Goal: Task Accomplishment & Management: Complete application form

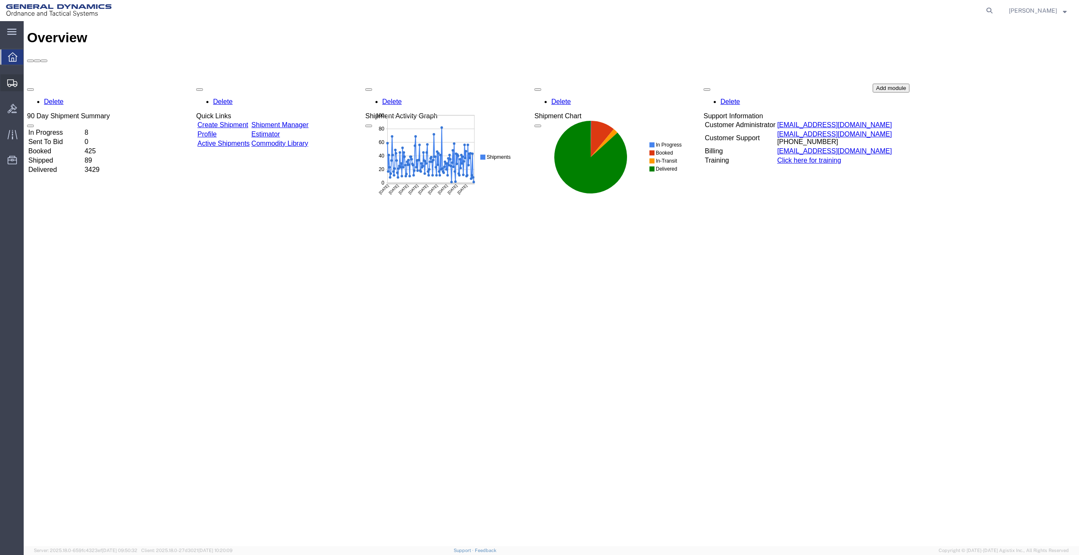
click at [0, 0] on span "Create Shipment" at bounding box center [0, 0] width 0 height 0
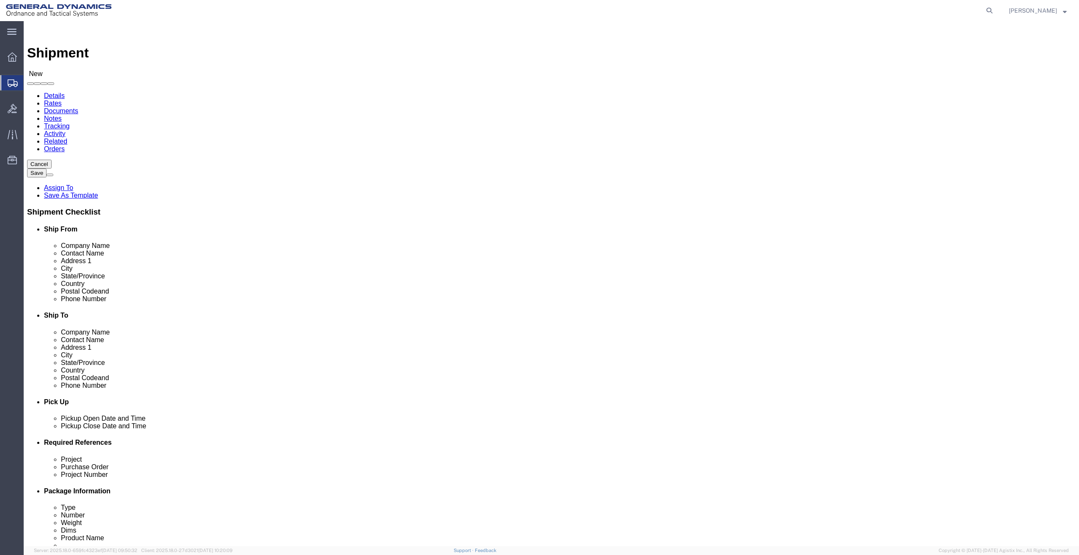
select select
click input "text"
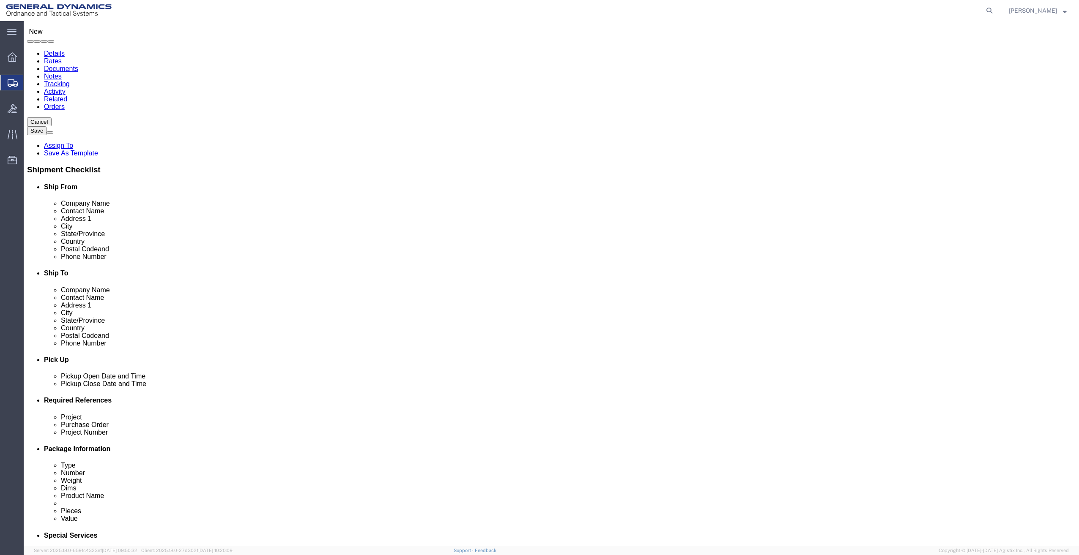
click input "ter"
type input "t"
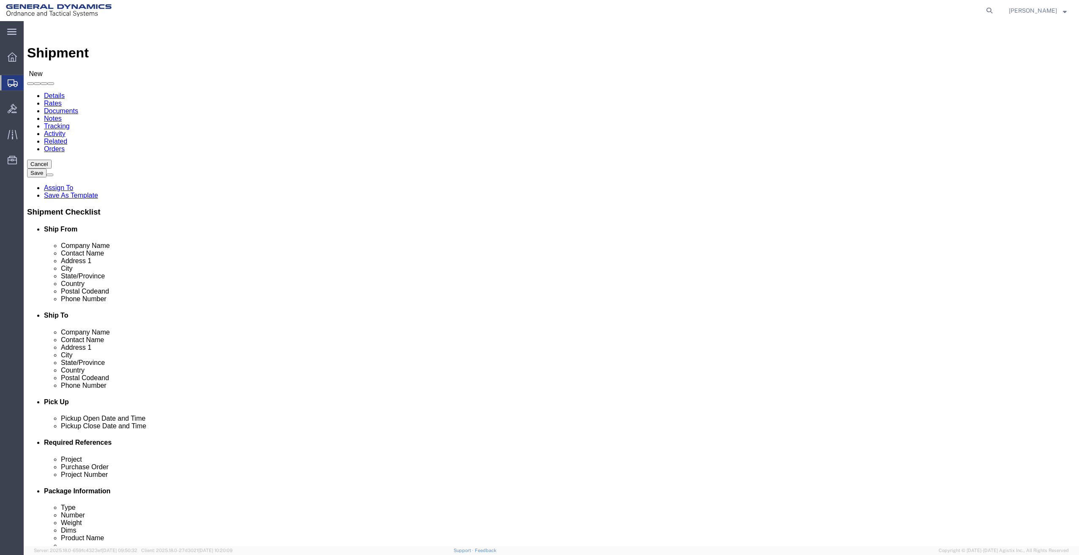
type input "Terrance"
select select "MYPROFILE"
select select "TX"
drag, startPoint x: 229, startPoint y: 174, endPoint x: 107, endPoint y: 190, distance: 122.4
click div "Location My Profile Location My Profile Location GD-OTS Anniston (Commerce) GD-…"
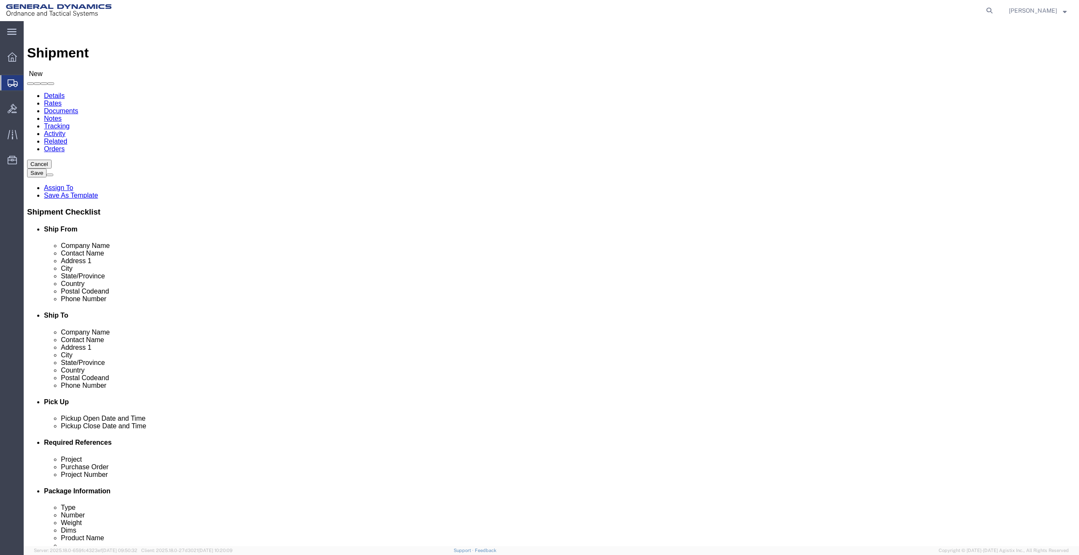
type input "Terrance"
type input "19850 IH 635"
click input "Terrance"
type input "Terrance Wright"
click input "text"
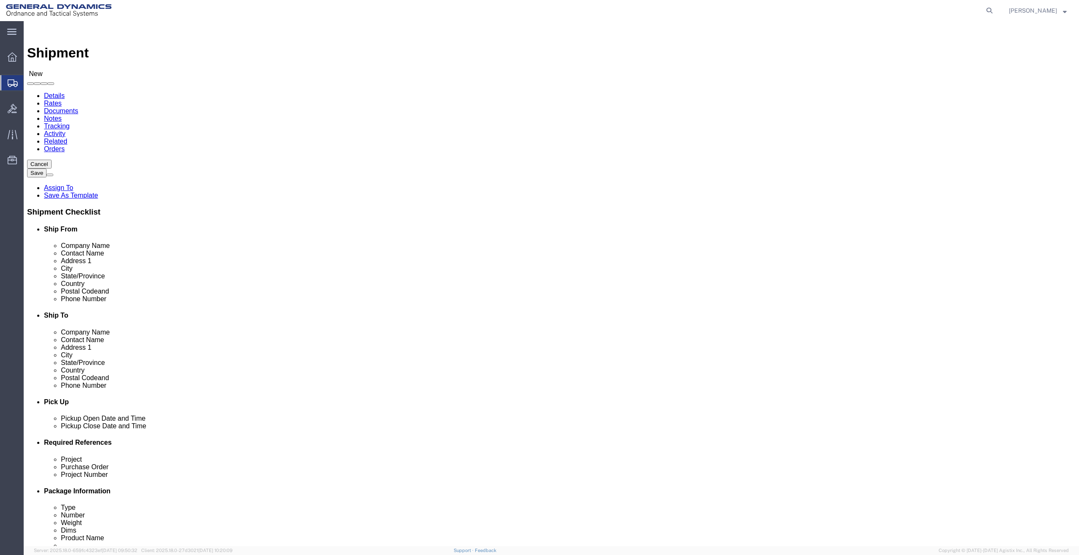
type input "terrance.wright@gd-ots.com"
click input "text"
type input "214-686-4191"
click span
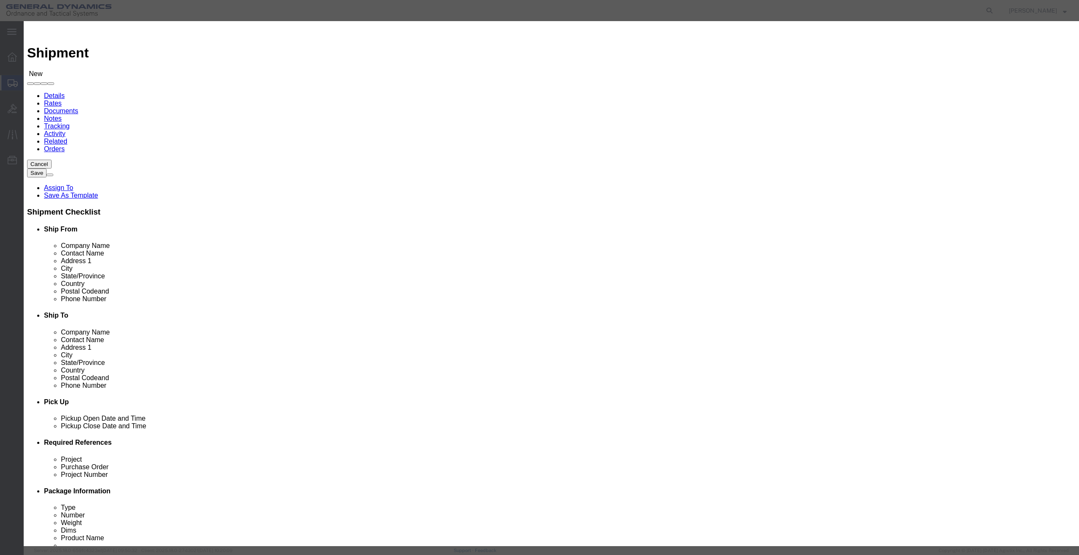
click input "checkbox"
checkbox input "true"
click button "Save"
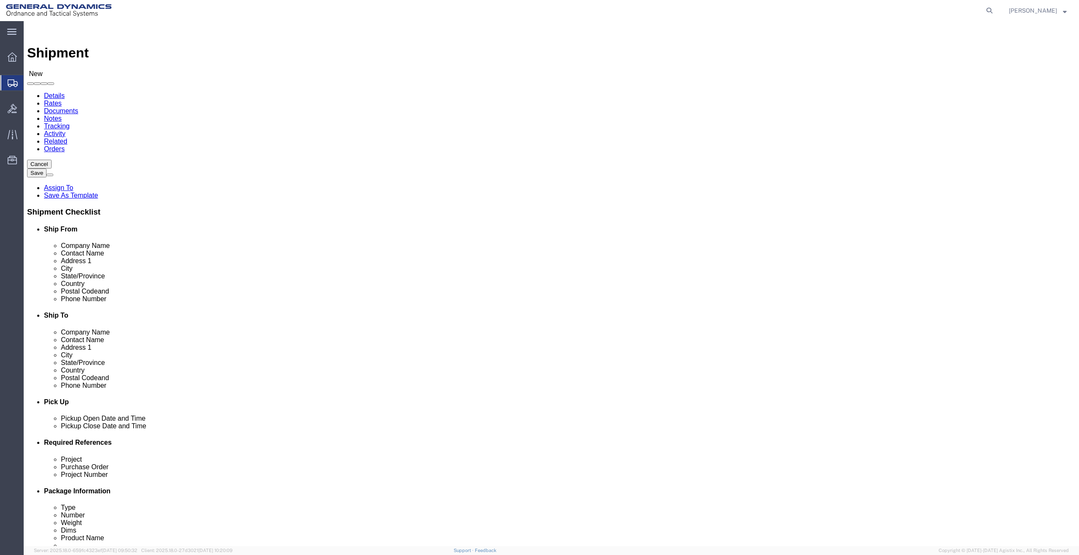
click input "text"
click input "KUKA"
type input "KUKA Robotics Corporation"
type input "51870 Shelby PKWY"
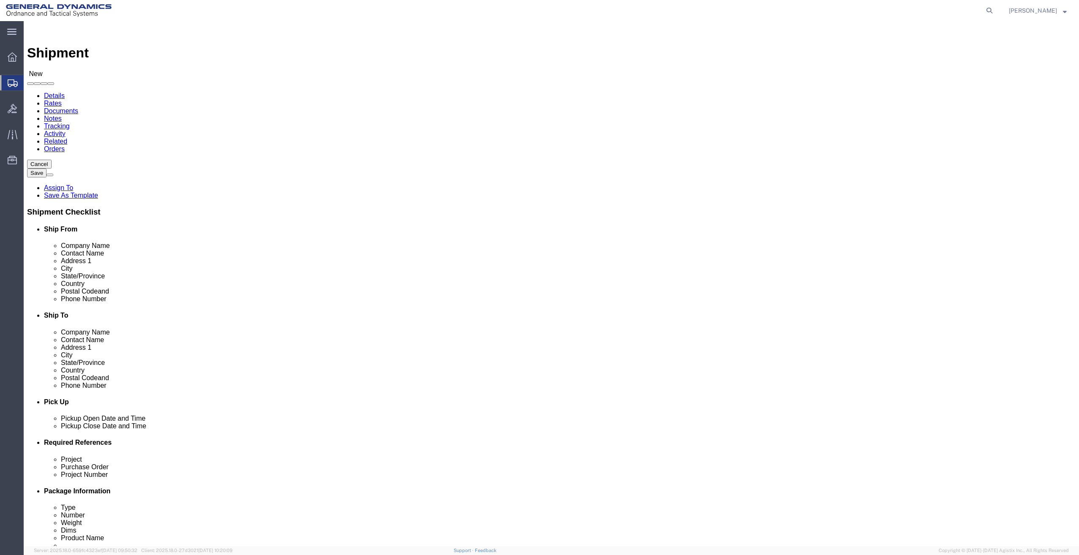
type input "Utica"
click input "Postal Code"
type input "48315"
click input "text"
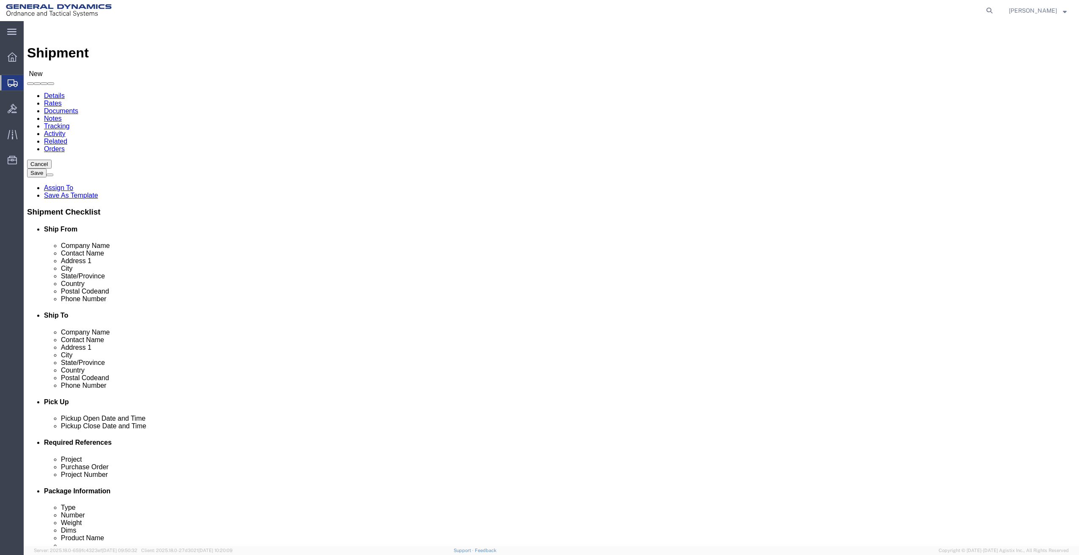
drag, startPoint x: 693, startPoint y: 159, endPoint x: 597, endPoint y: 158, distance: 95.6
click div "KUKA Robotics Corporation K"
paste input "(586) 465-8800"
type input "(586) 465-8800"
click input "text"
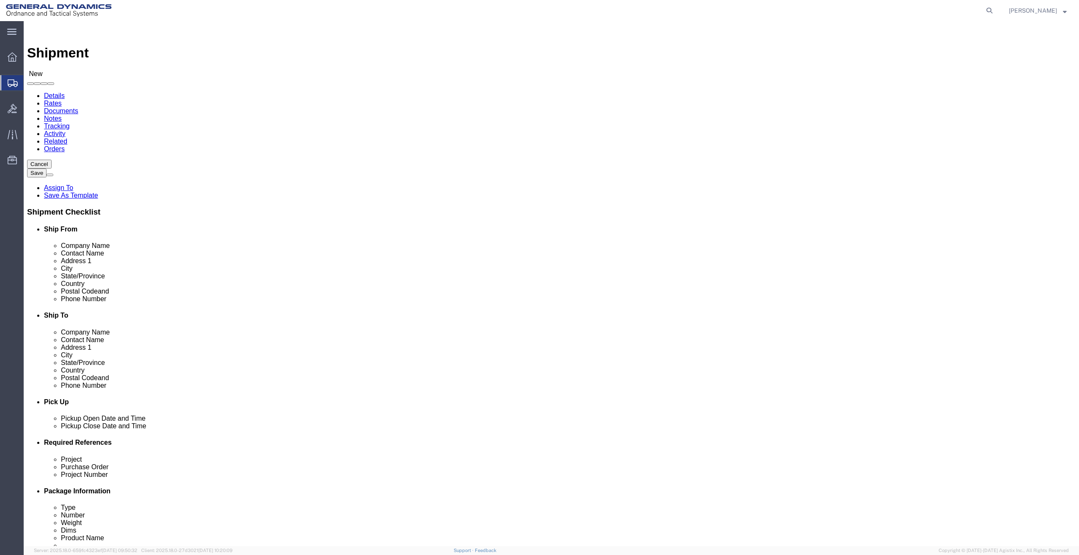
type input "Returns"
click label "Contact Name"
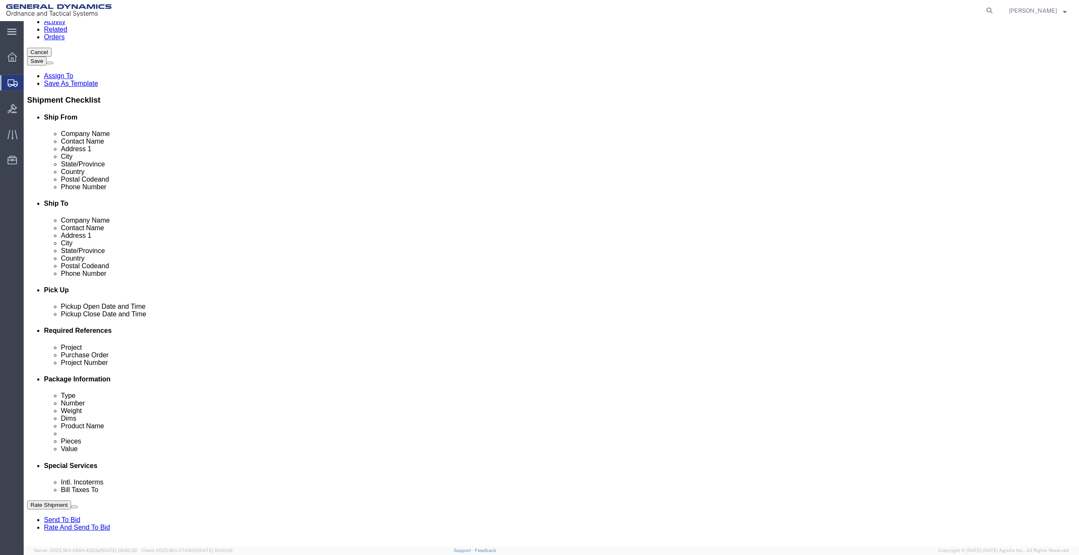
scroll to position [169, 0]
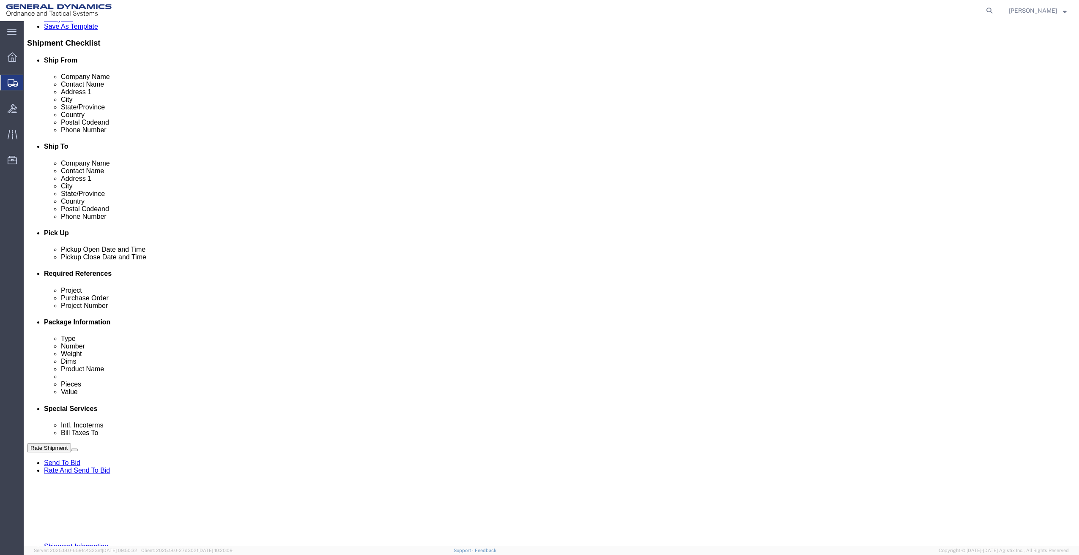
click div "Sep 08 2025 9:00 AM"
type input "12:00 PM"
click button "Apply"
click div "Sep 08 2025 1:00 PM"
type input "4:00 PM"
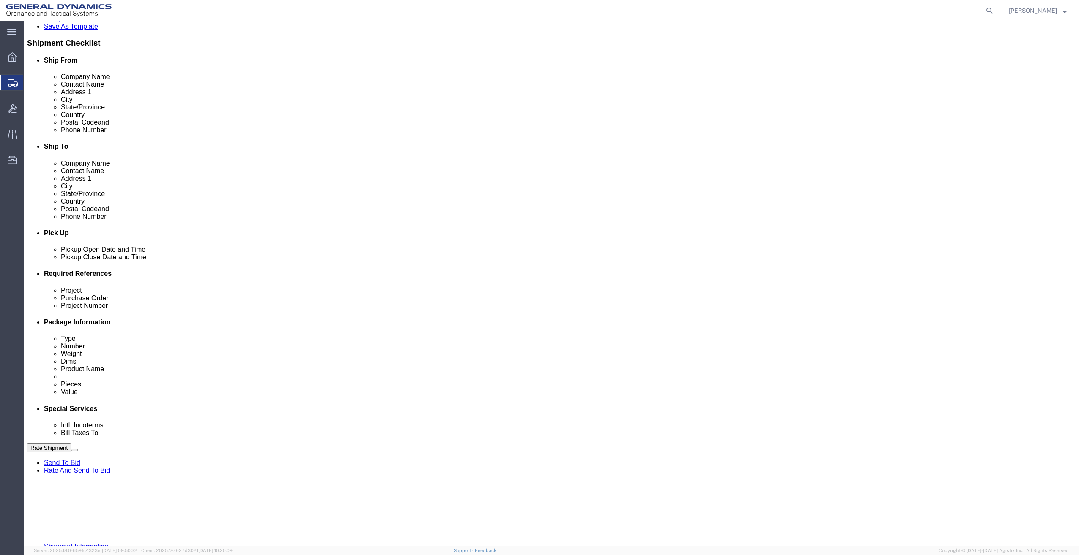
click button "Apply"
click input "text"
type input "50SOO"
type input "NA"
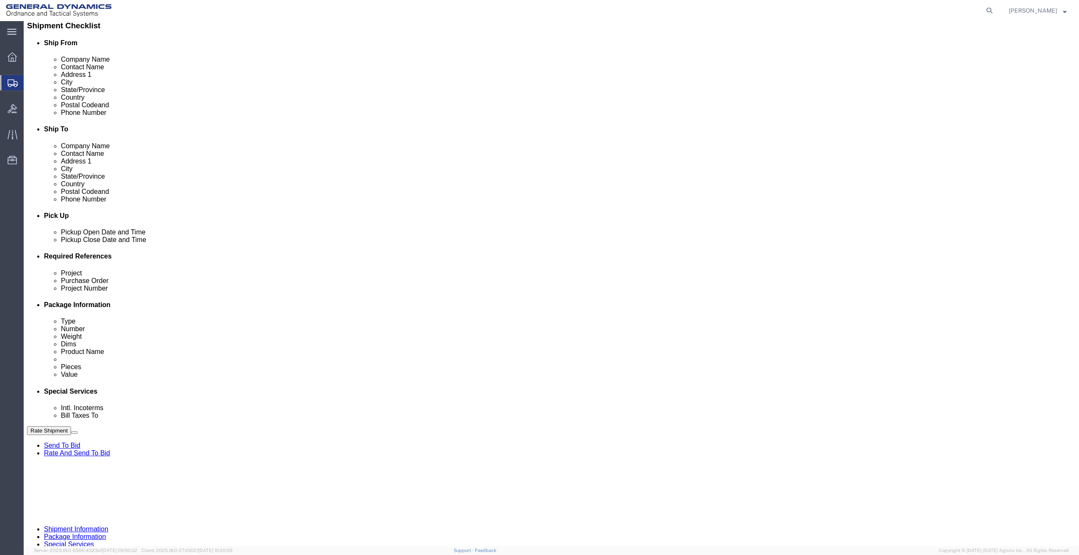
scroll to position [200, 0]
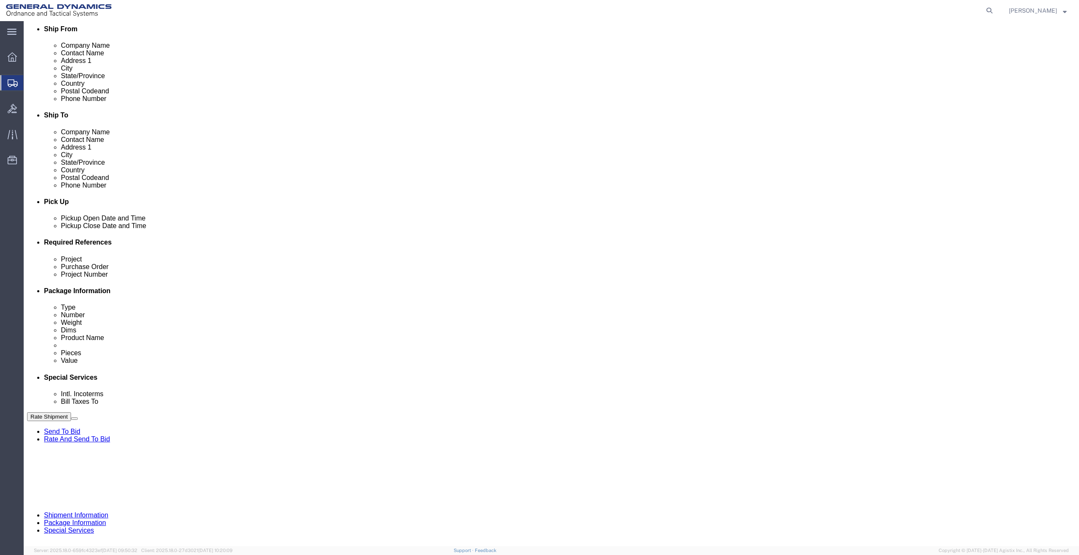
type input "NA"
click button "Continue"
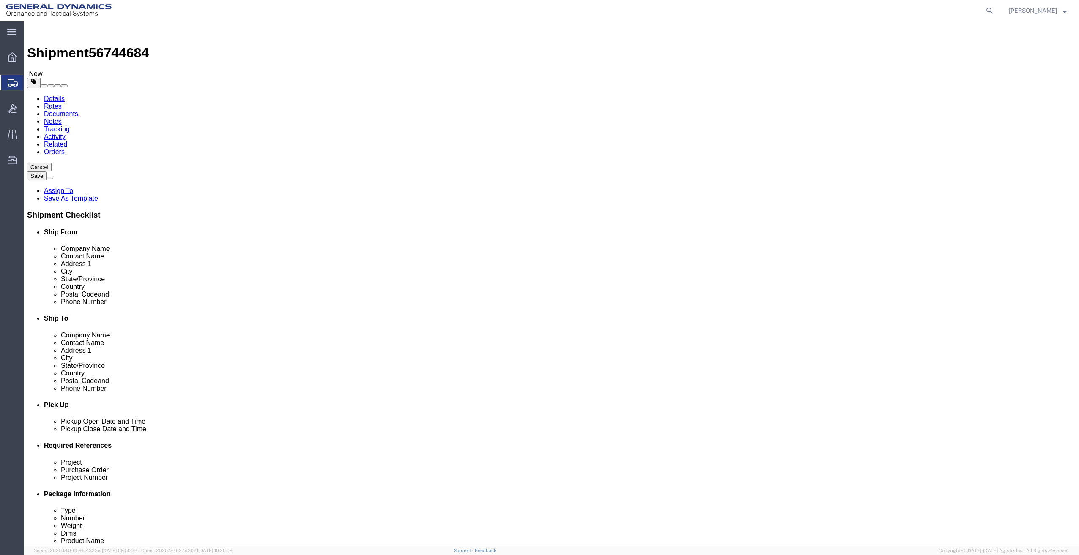
select select "CBOX"
click input "1"
type input "1"
type input "17"
type input "15"
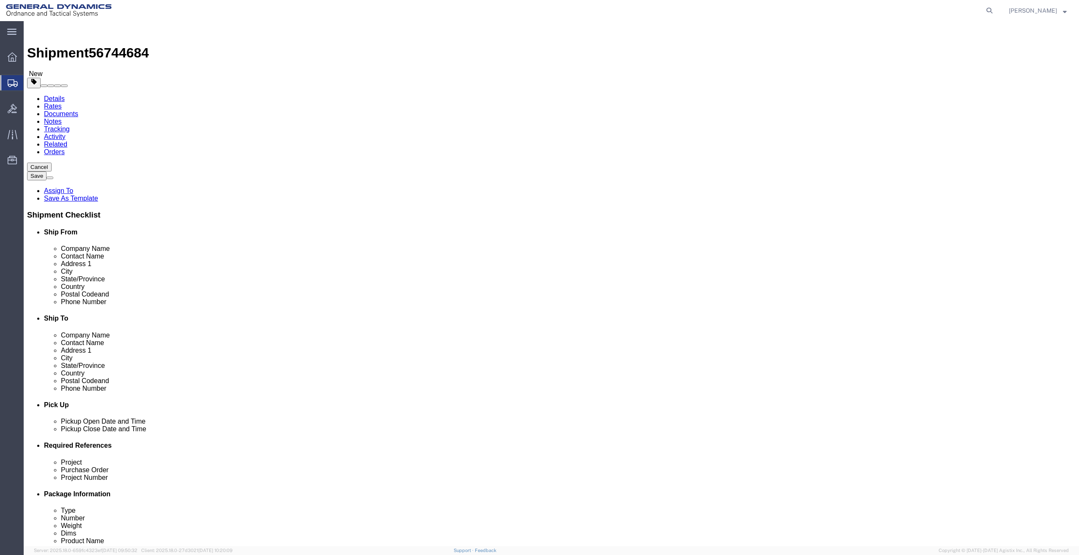
type input "10"
click link "Add Content"
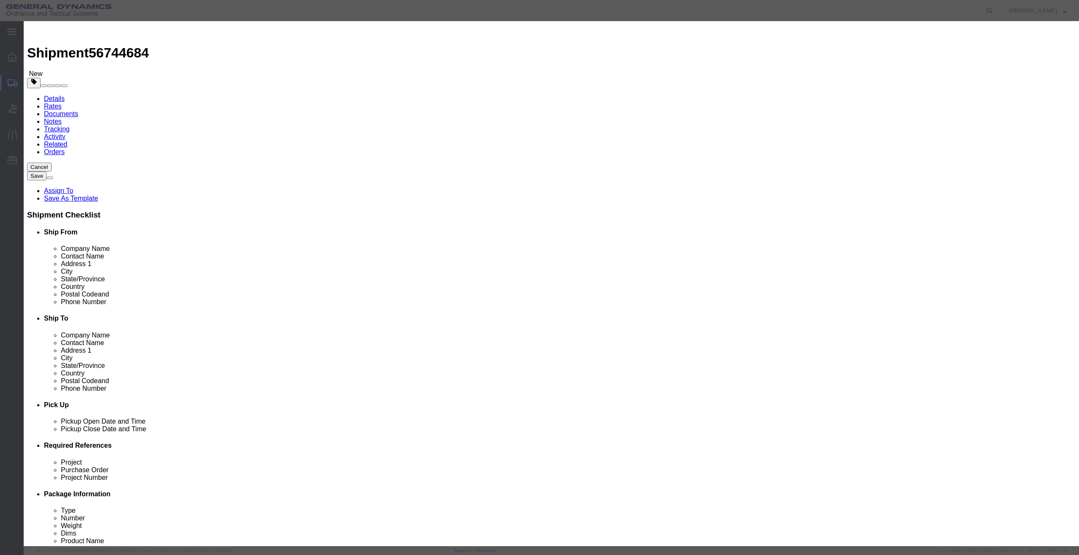
click input "text"
type input "Parts"
type input "1"
type input "2500"
click select "Select 50 55 60 65 70 85 92.5 100 125 175 250 300 400"
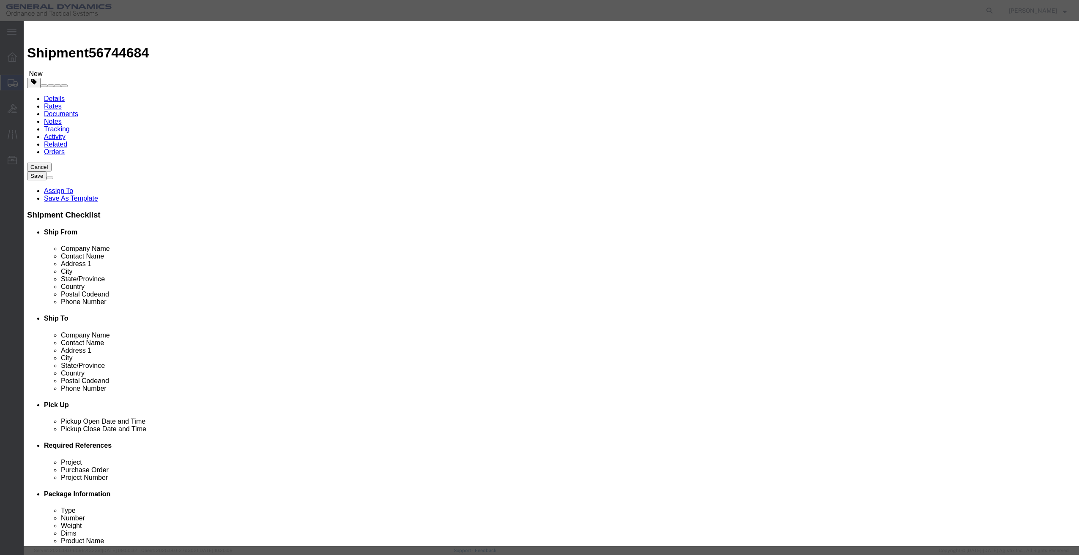
select select "50"
click select "Select 50 55 60 65 70 85 92.5 100 125 175 250 300 400"
click button "Save & Close"
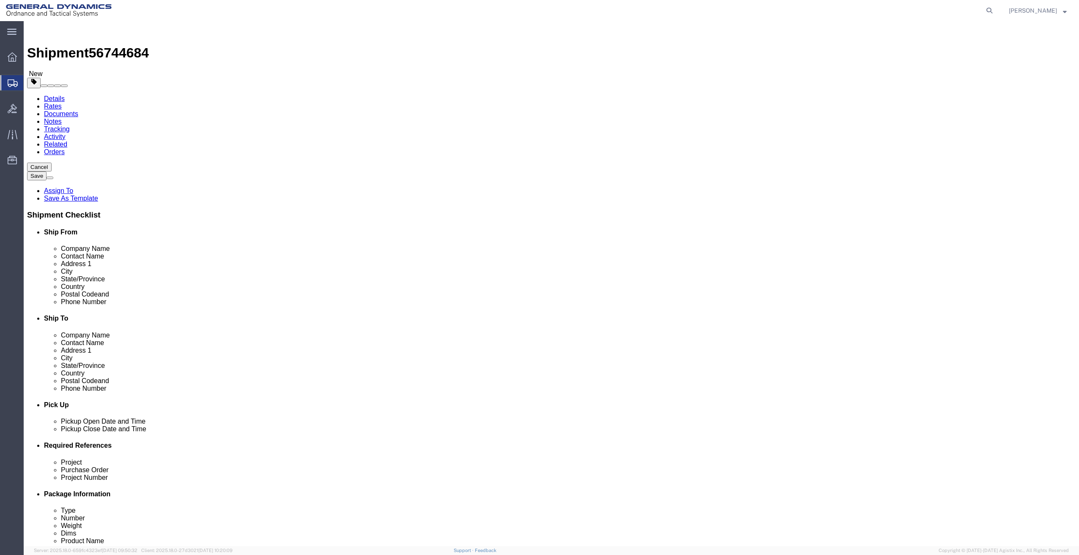
click link "Add Package"
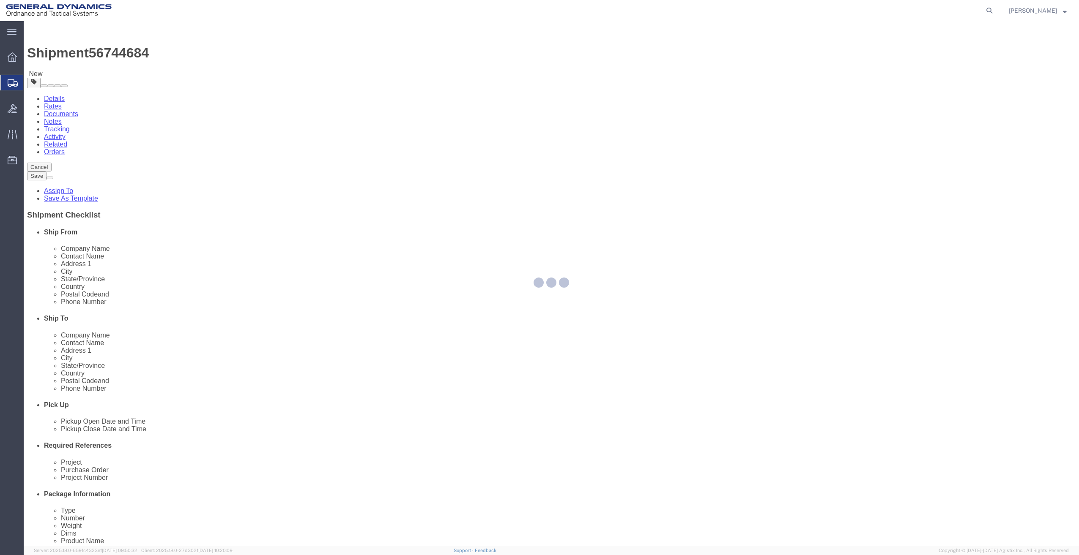
select select "CBOX"
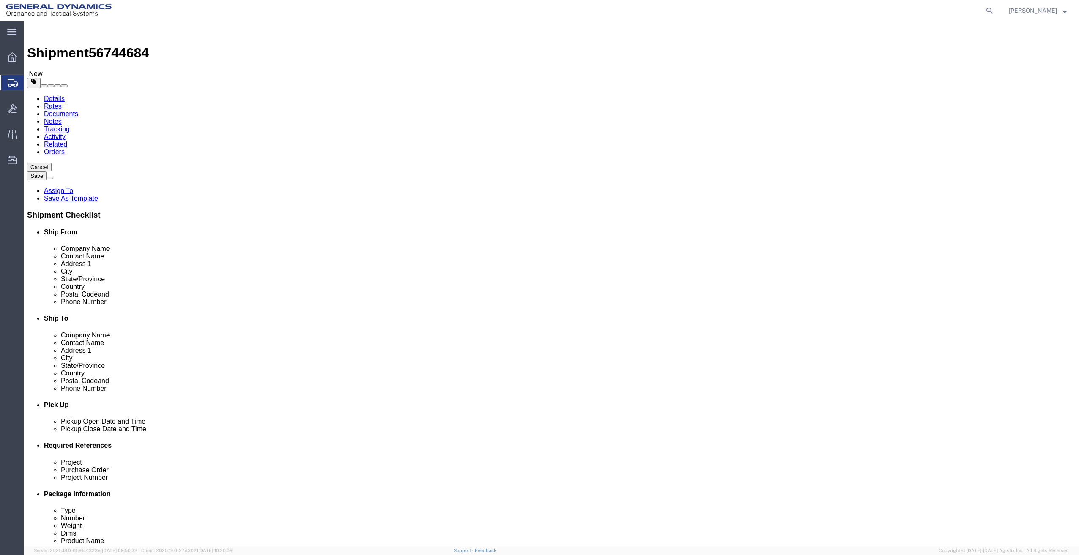
click input "text"
type input "17"
type input "15"
type input "11"
drag, startPoint x: 176, startPoint y: 195, endPoint x: 160, endPoint y: 200, distance: 17.1
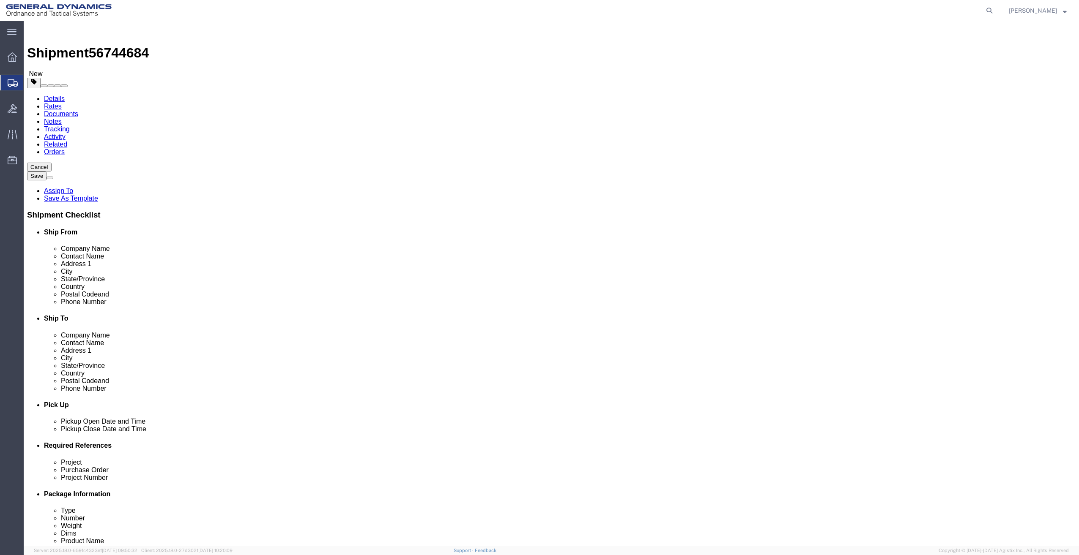
click input "0.00"
type input "25"
click input "0.00"
drag, startPoint x: 625, startPoint y: 197, endPoint x: 588, endPoint y: 204, distance: 38.2
click div "Package Type Select Bale(s) Basket(s) Bolt(s) Bottle(s) Buckets Bulk Bundle(s) …"
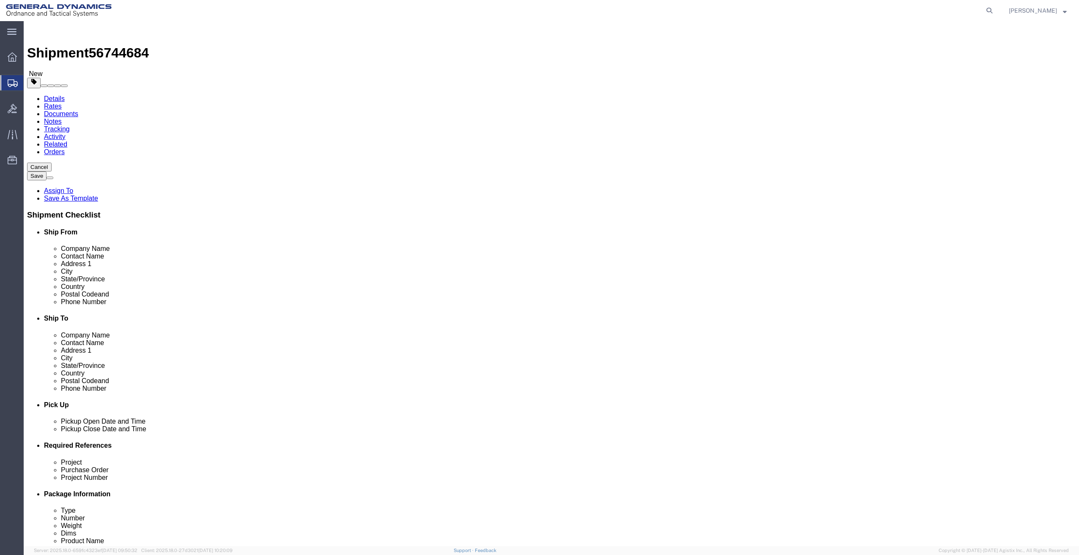
type input "25"
click link "Add Content"
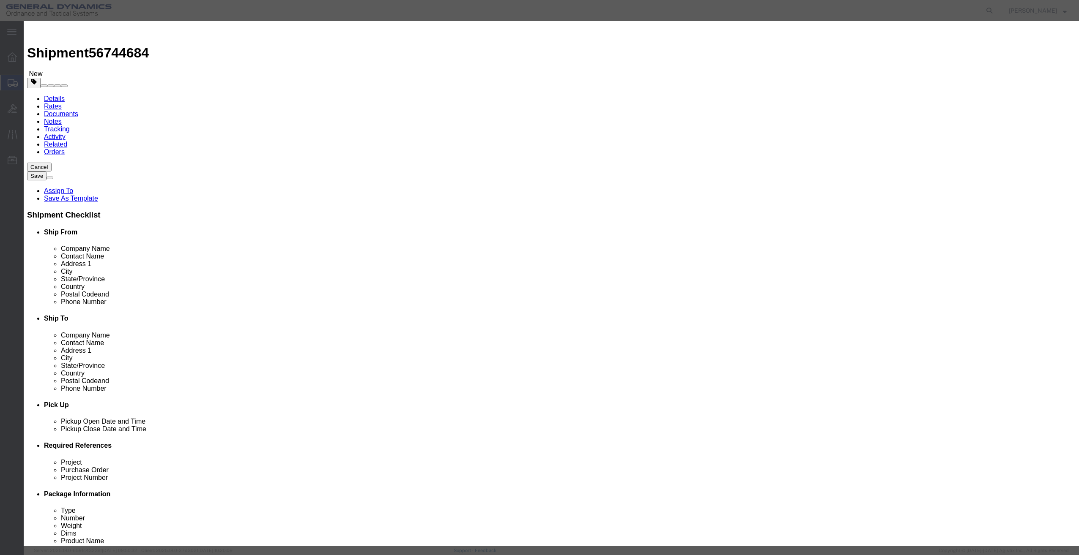
click input "text"
type input "Parts"
type input "2500"
click select "Select 50 55 60 65 70 85 92.5 100 125 175 250 300 400"
select select "50"
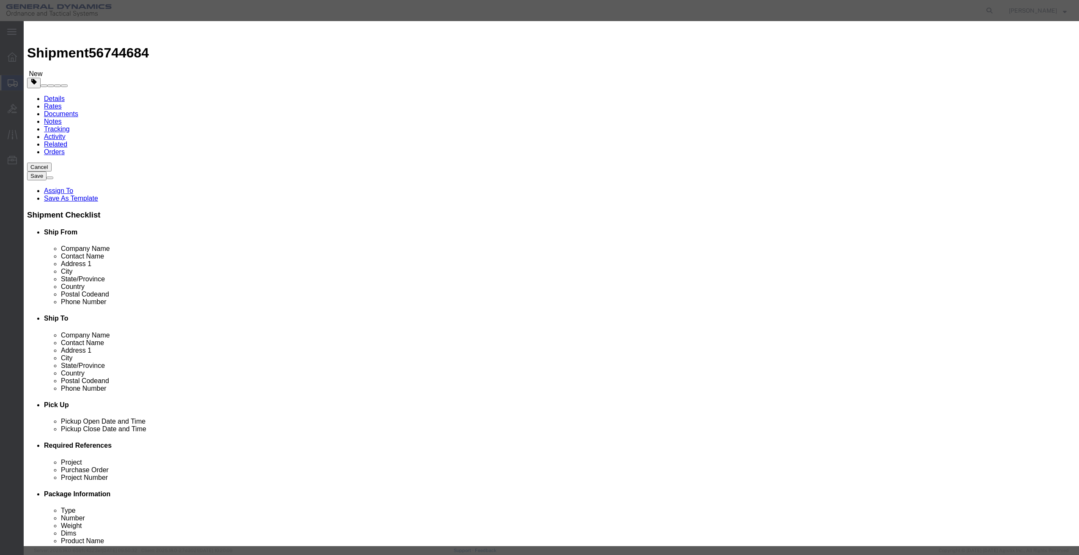
click select "Select 50 55 60 65 70 85 92.5 100 125 175 250 300 400"
click button "Save & Close"
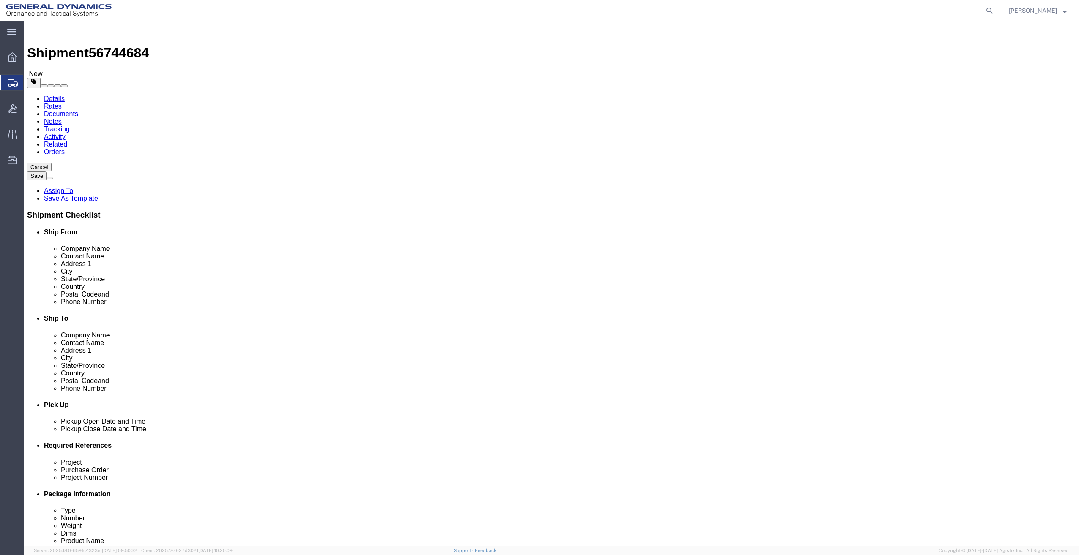
click link "Add Package"
select select "CBOX"
click div "Package Type Select Bale(s) Basket(s) Bolt(s) Bottle(s) Buckets Bulk Bundle(s) …"
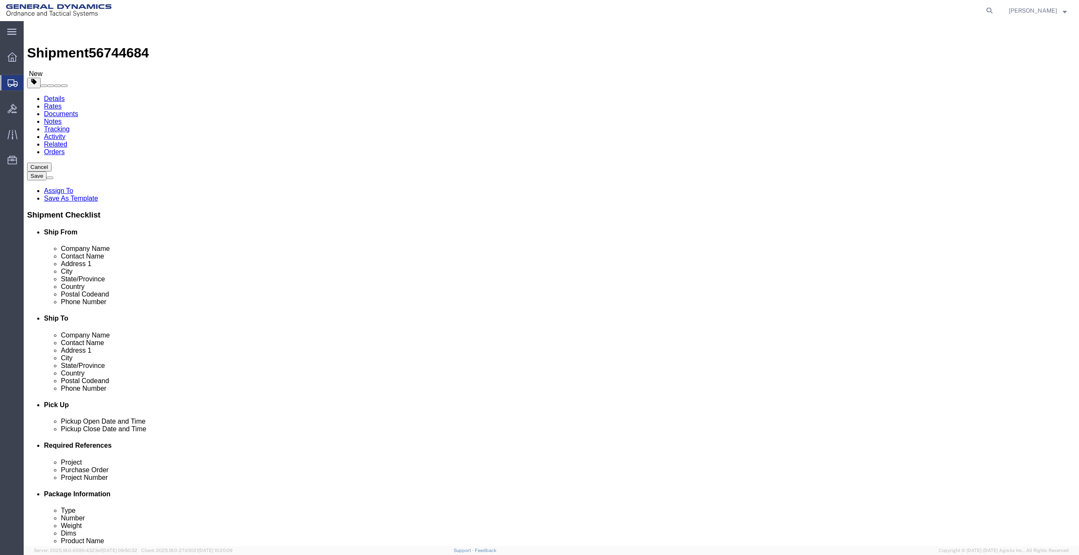
click input "text"
type input "30"
type input "6"
drag, startPoint x: 178, startPoint y: 405, endPoint x: 150, endPoint y: 408, distance: 28.1
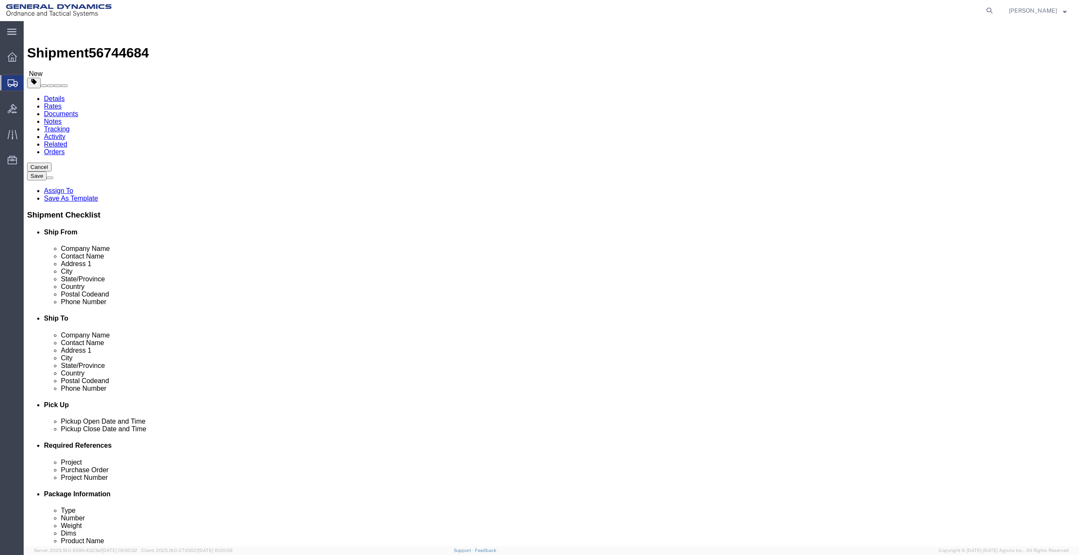
click div "Package Type Select Bale(s) Basket(s) Bolt(s) Bottle(s) Buckets Bulk Bundle(s) …"
type input "5"
click link "Add Content"
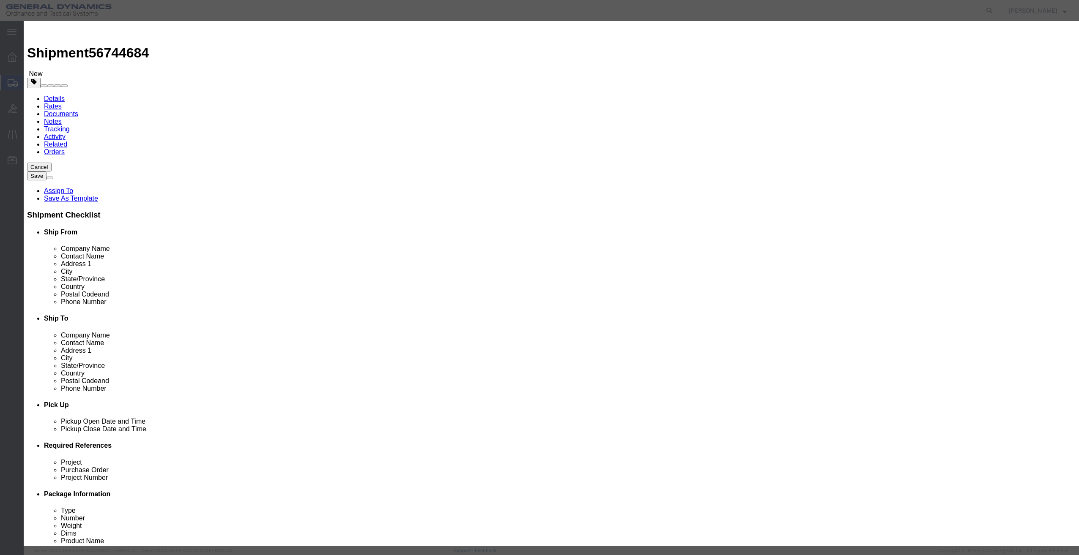
click input "text"
type input "Parts"
type input "2500"
click select "Select 50 55 60 65 70 85 92.5 100 125 175 250 300 400"
select select "50"
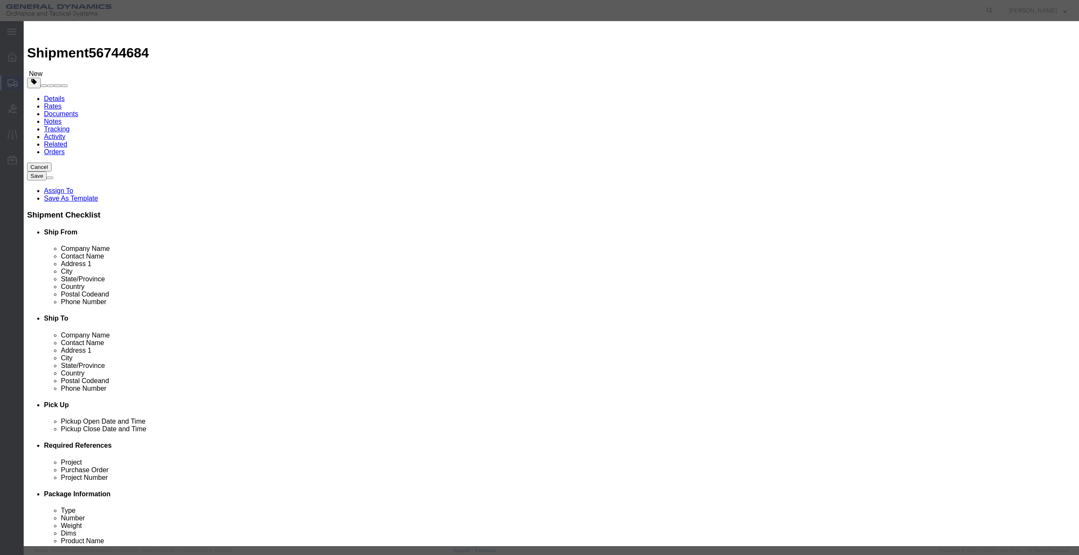
click select "Select 50 55 60 65 70 85 92.5 100 125 175 250 300 400"
click button "Save & Close"
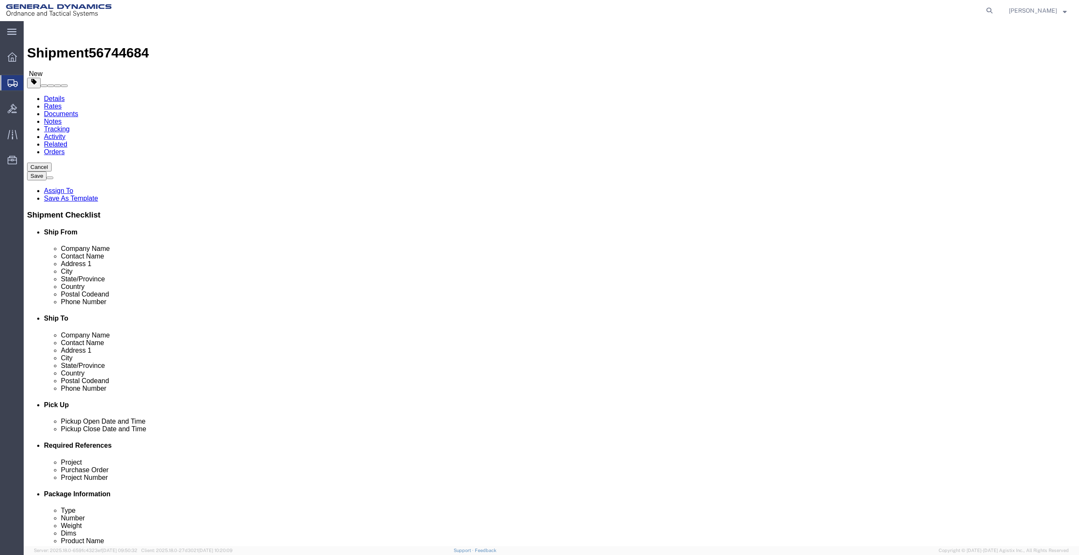
click link "Add Package"
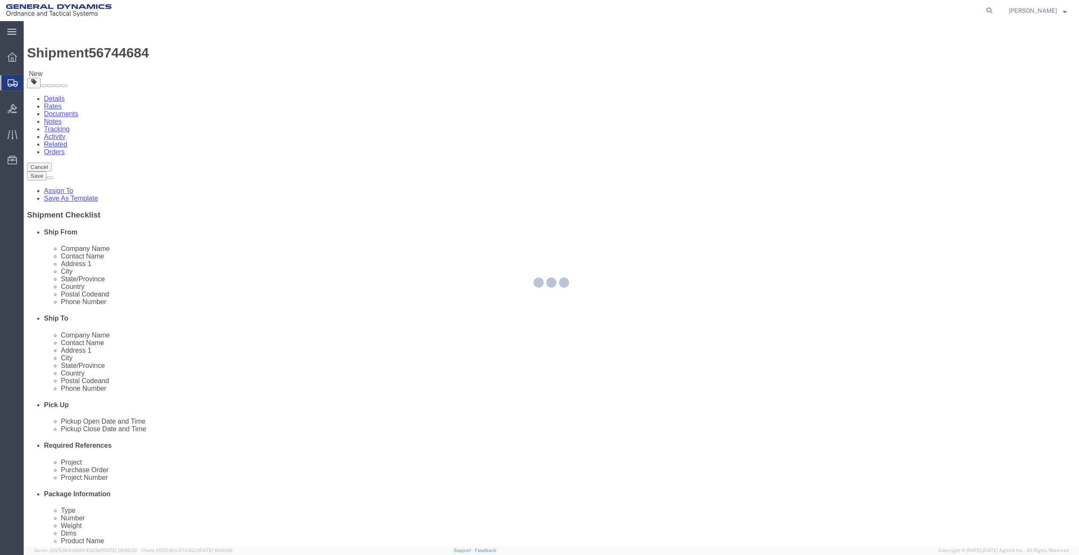
select select "CBOX"
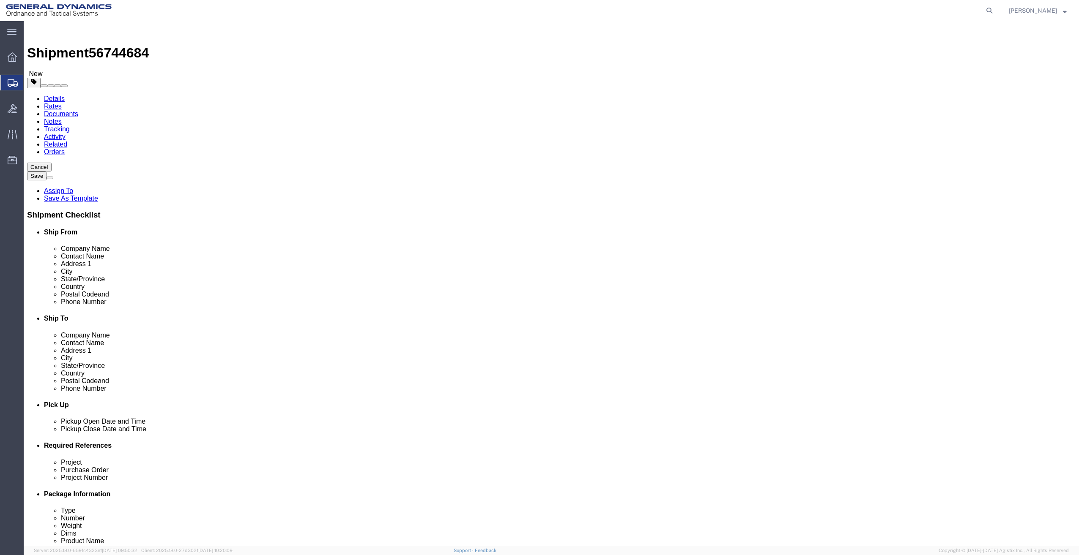
click input "text"
type input "30"
type input "14"
type input "16"
drag, startPoint x: 615, startPoint y: 403, endPoint x: 593, endPoint y: 412, distance: 23.9
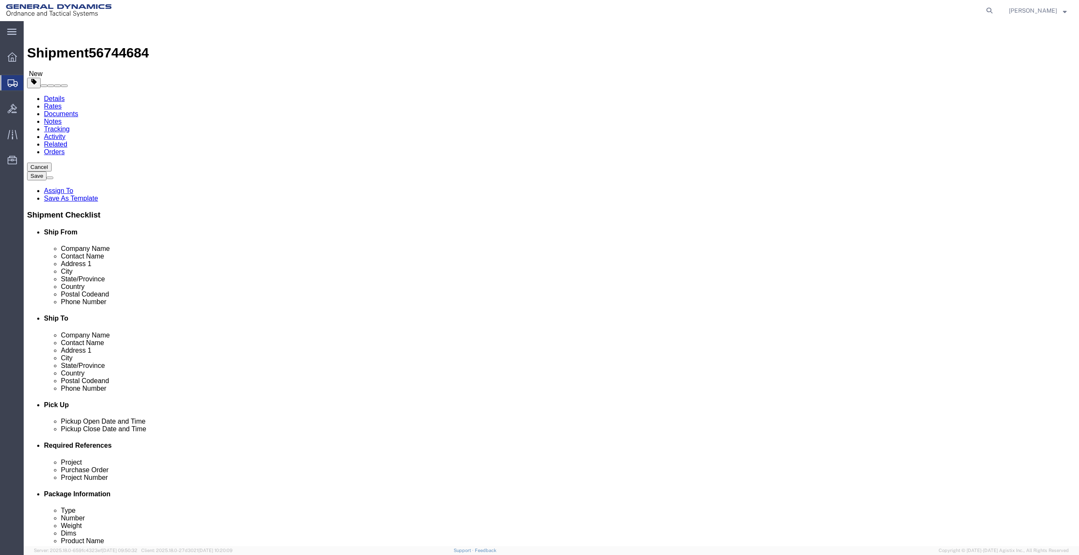
click div "Package Type Select Bale(s) Basket(s) Bolt(s) Bottle(s) Buckets Bulk Bundle(s) …"
type input "30"
click span
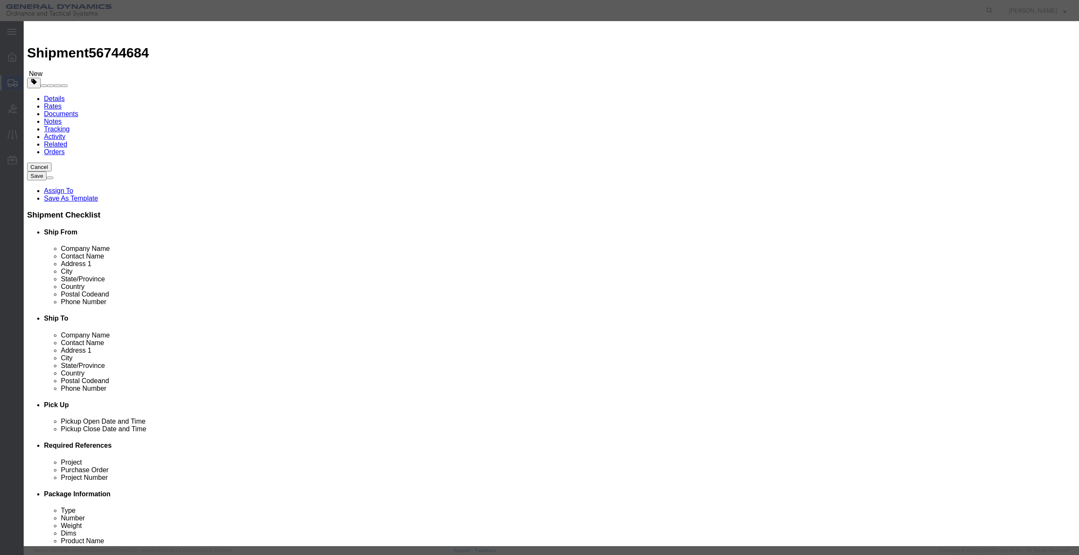
click input "text"
type input "Parts"
type input "2500"
click select "Select 50 55 60 65 70 85 92.5 100 125 175 250 300 400"
select select "50"
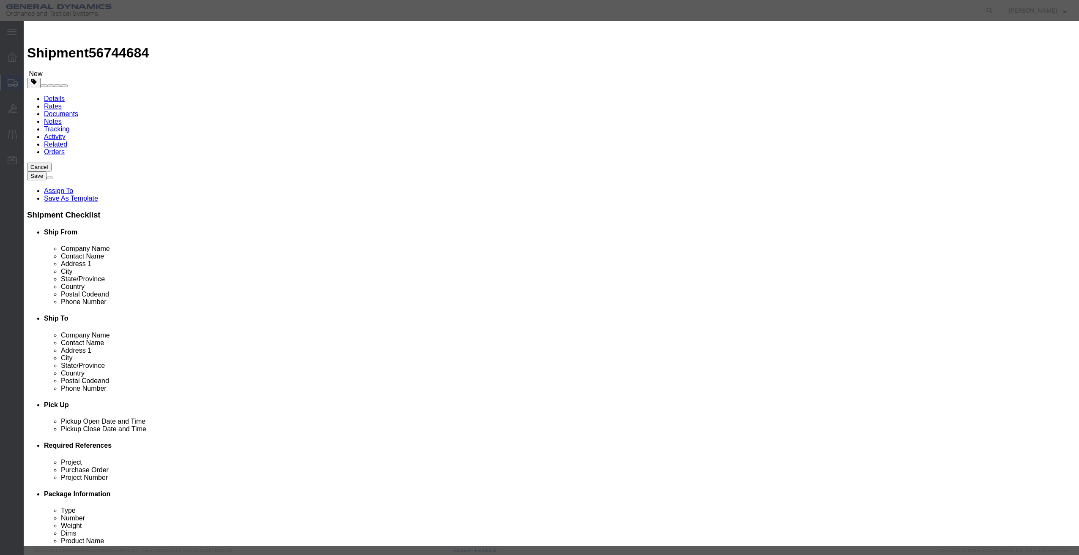
click select "Select 50 55 60 65 70 85 92.5 100 125 175 250 300 400"
click button "Save & Close"
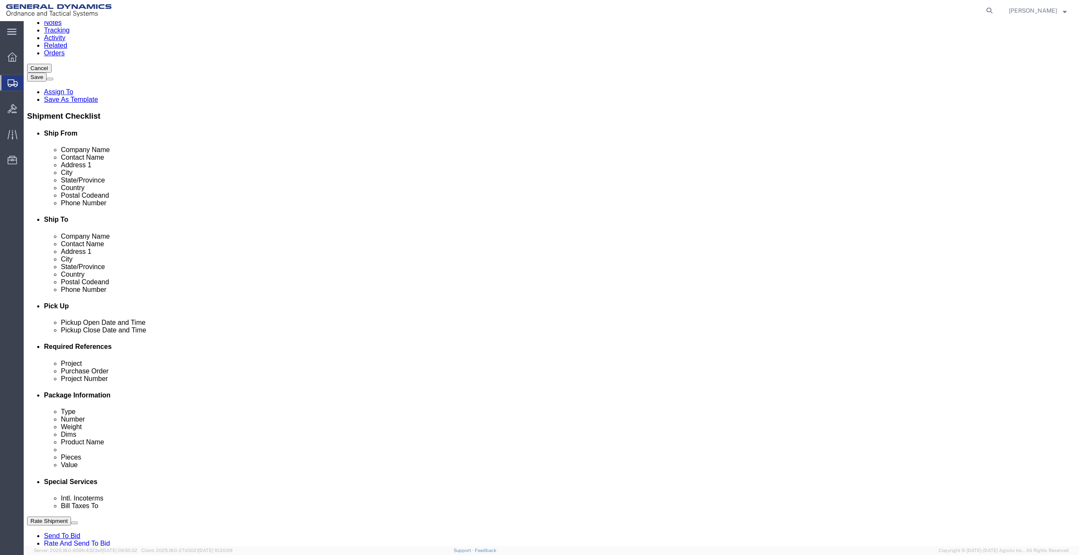
scroll to position [110, 0]
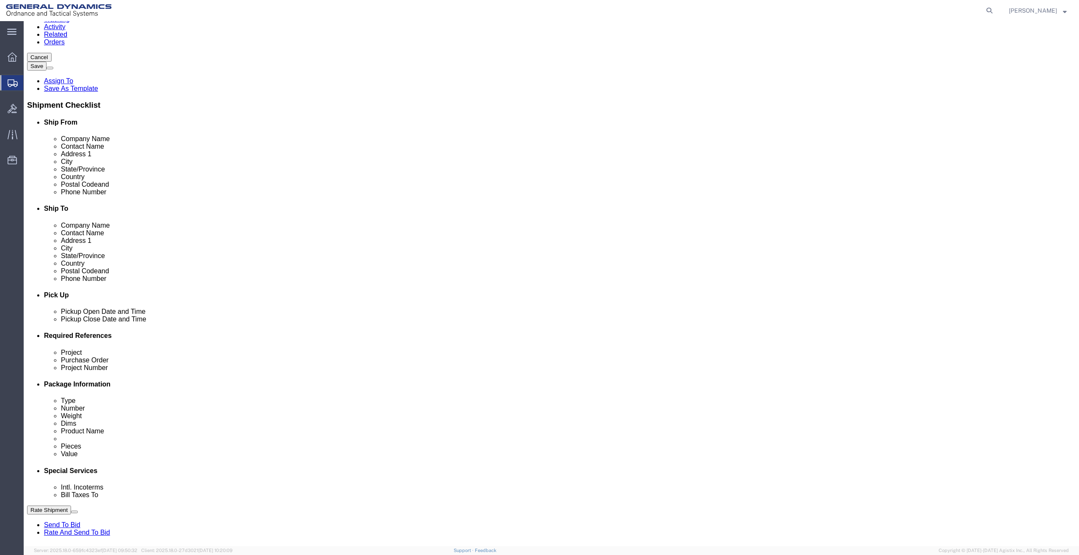
click button "Continue"
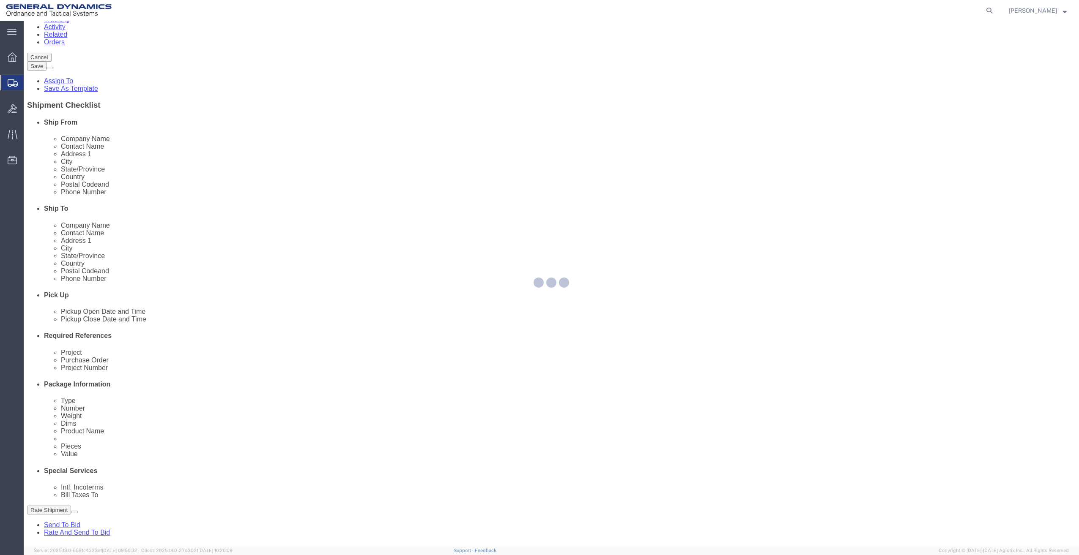
select select
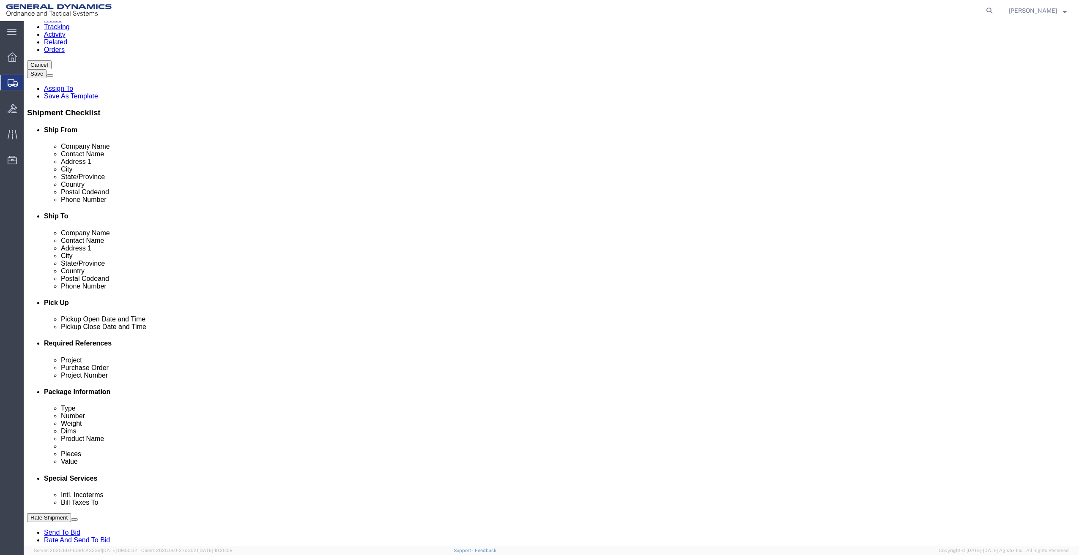
scroll to position [127, 0]
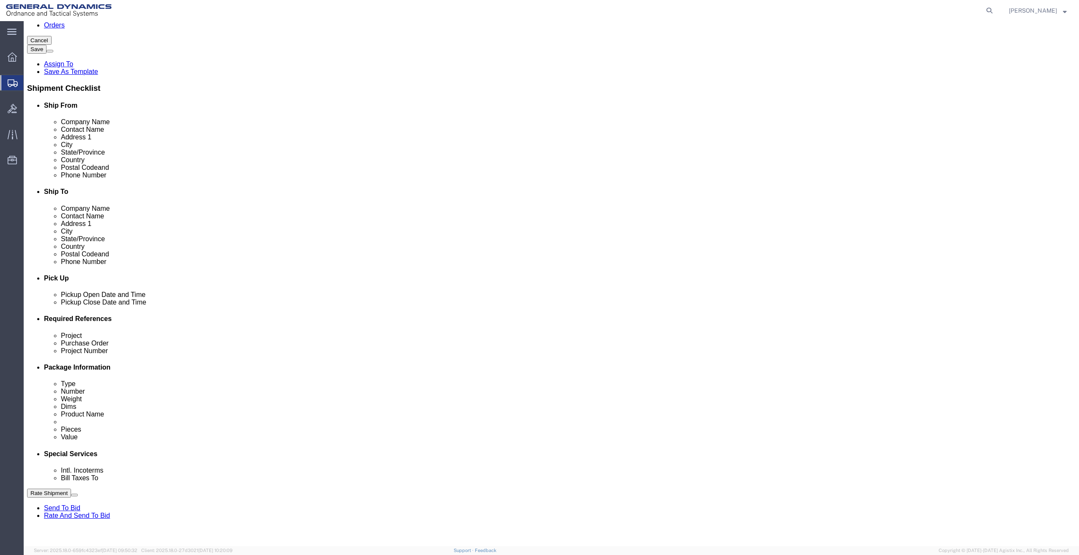
click select "Select Buyer Cost Center Department Operations Number Order Number Sales Person"
select select "DEPARTMENT"
click select "Select Buyer Cost Center Department Operations Number Order Number Sales Person"
click select "Select Anniston Bothell Camden Defuniak Springs GDAS Garland Huntsville Joplin …"
select select "1923981"
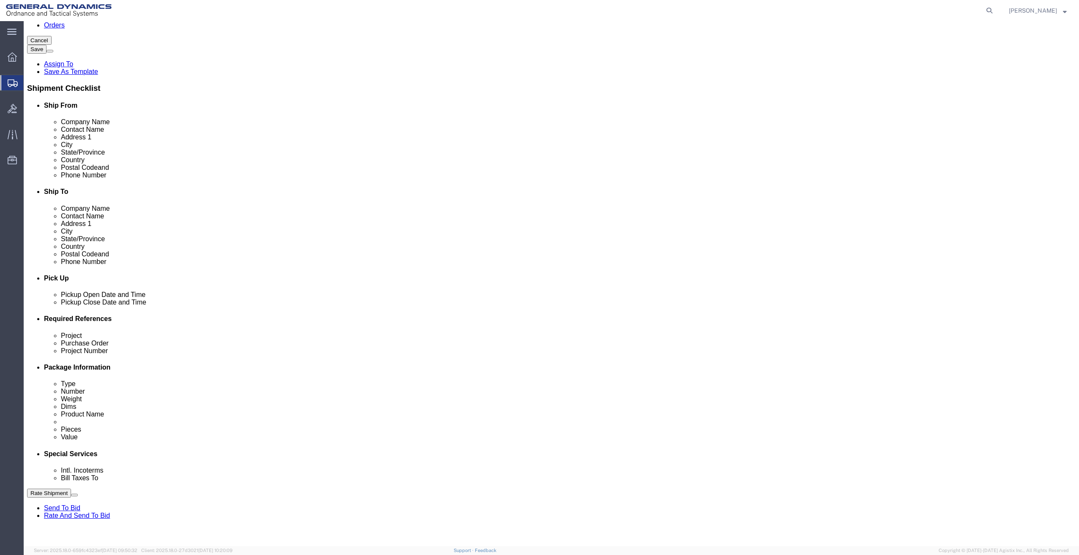
click select "Select Anniston Bothell Camden Defuniak Springs GDAS Garland Huntsville Joplin …"
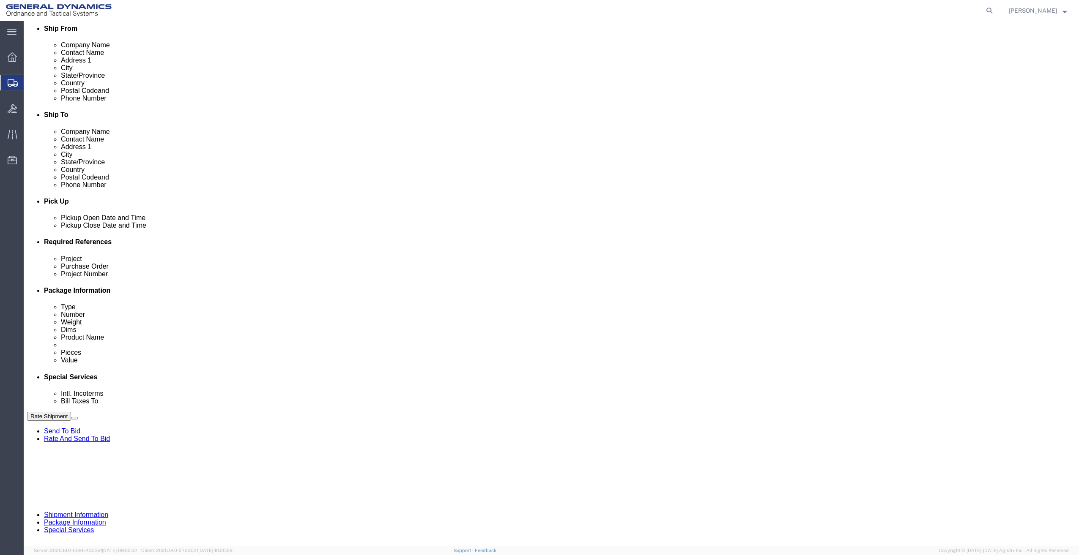
scroll to position [211, 0]
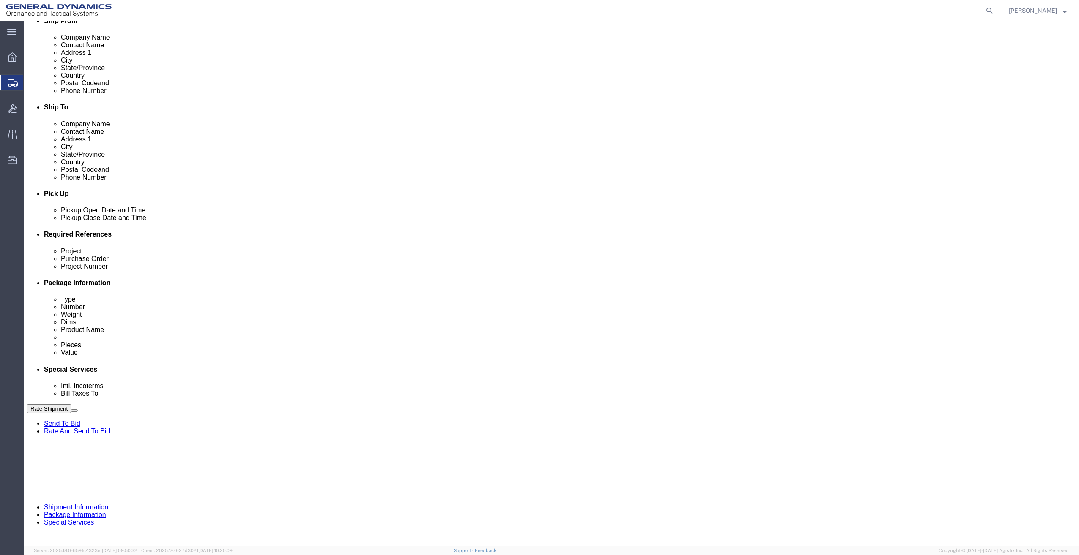
click select "Select DHL FedEx Express UPS"
select select "FedEx Express"
click select "Select DHL FedEx Express UPS"
click input "text"
type input "201518662"
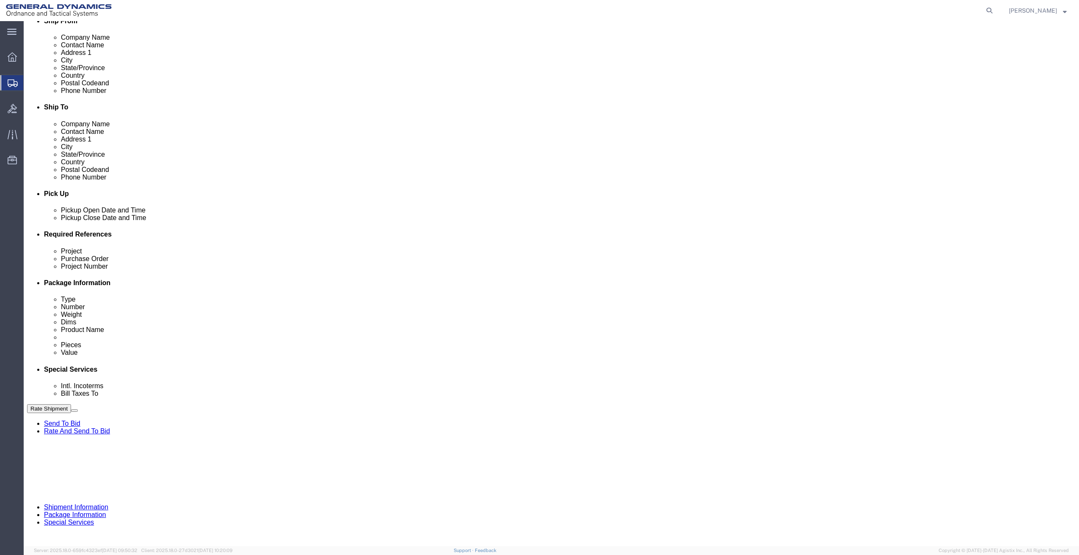
drag, startPoint x: 221, startPoint y: 418, endPoint x: 134, endPoint y: 432, distance: 88.6
click div "Company Name General Dynamics OTS % Data2Logistics Address 1 12631 Westlinks Dr…"
drag, startPoint x: 234, startPoint y: 423, endPoint x: 135, endPoint y: 429, distance: 99.1
click div "Company Name General Dynamics OTS % Data2Logistics Address 1 12631 Westlinks Dr…"
type input "PO BOX 51050"
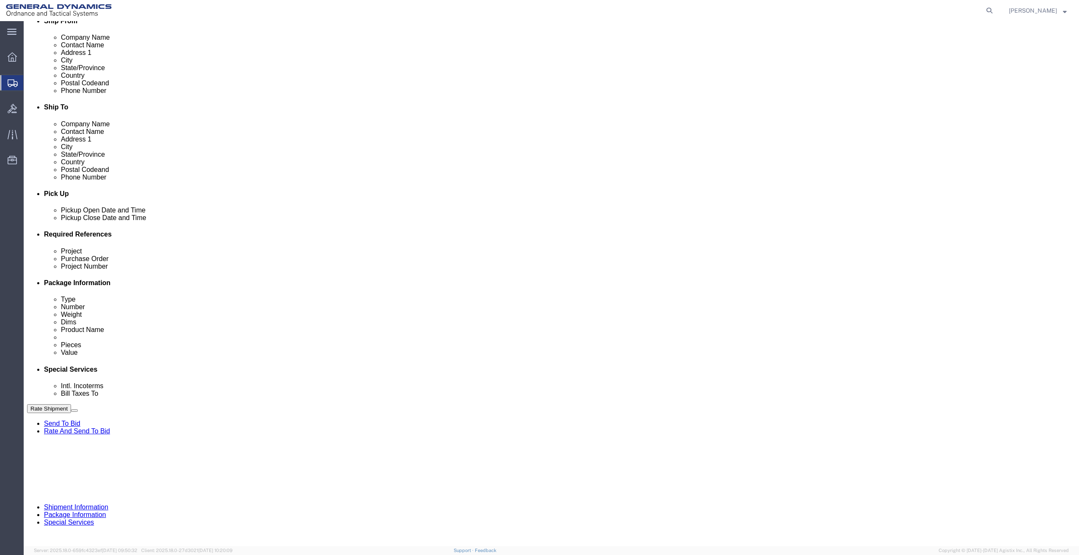
drag, startPoint x: 648, startPoint y: 407, endPoint x: 566, endPoint y: 416, distance: 82.6
click div "Contact Name Morgan Bushway Address 2 City Fort Myers Zip Code 33913 Tax Number"
click button "Rate Shipment"
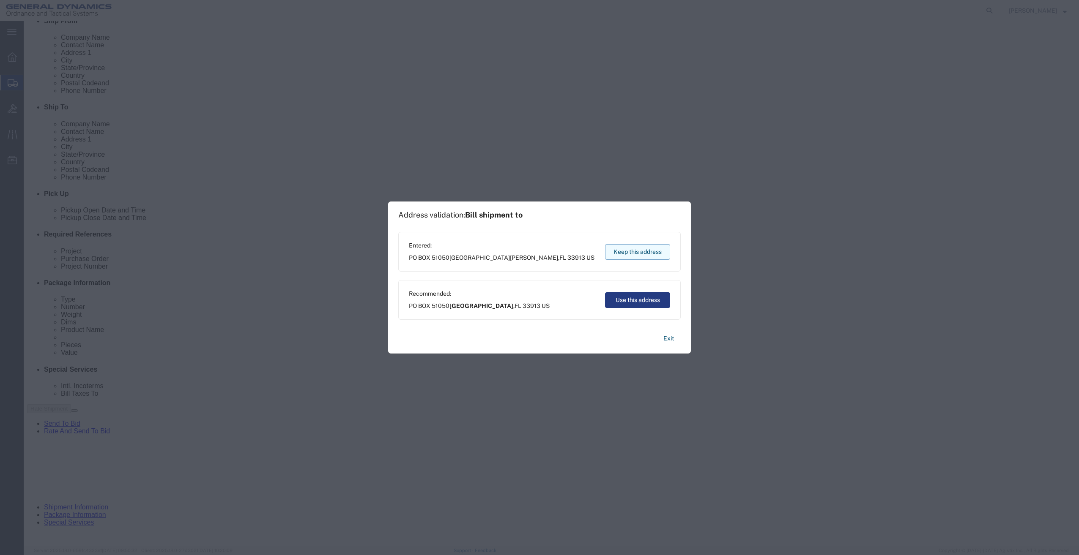
click at [640, 250] on button "Keep this address" at bounding box center [637, 252] width 65 height 16
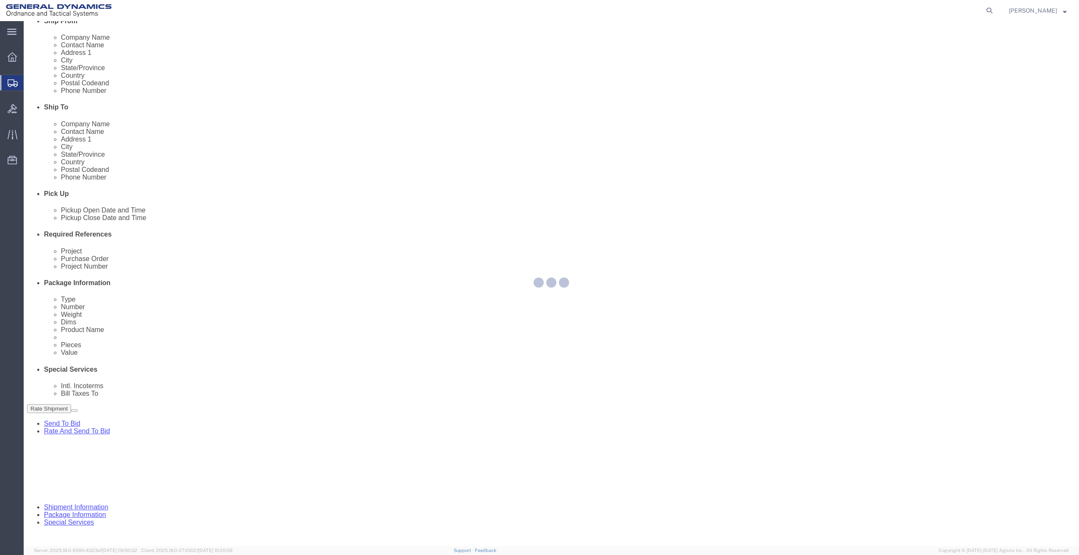
scroll to position [0, 0]
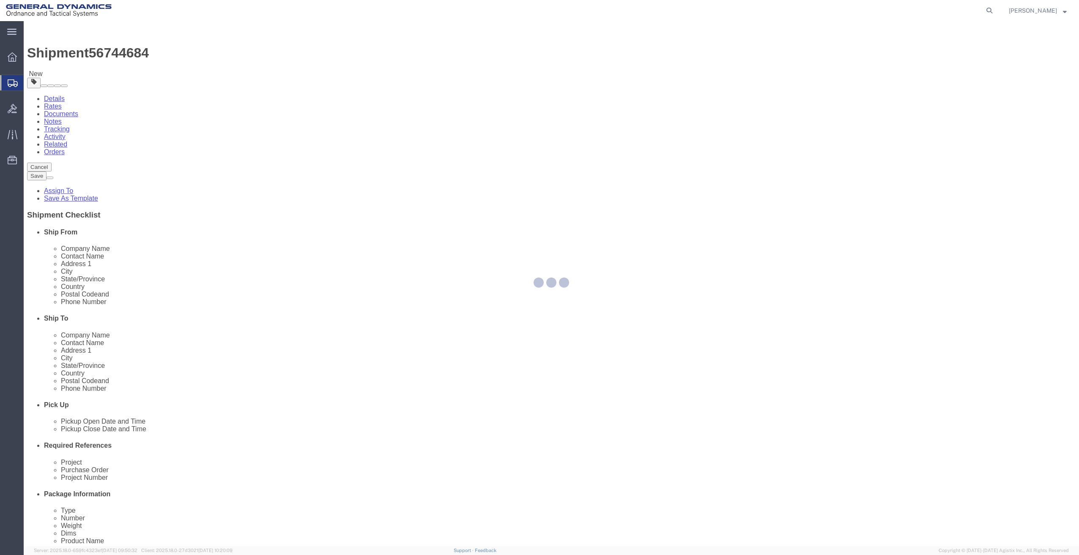
select select "CBOX"
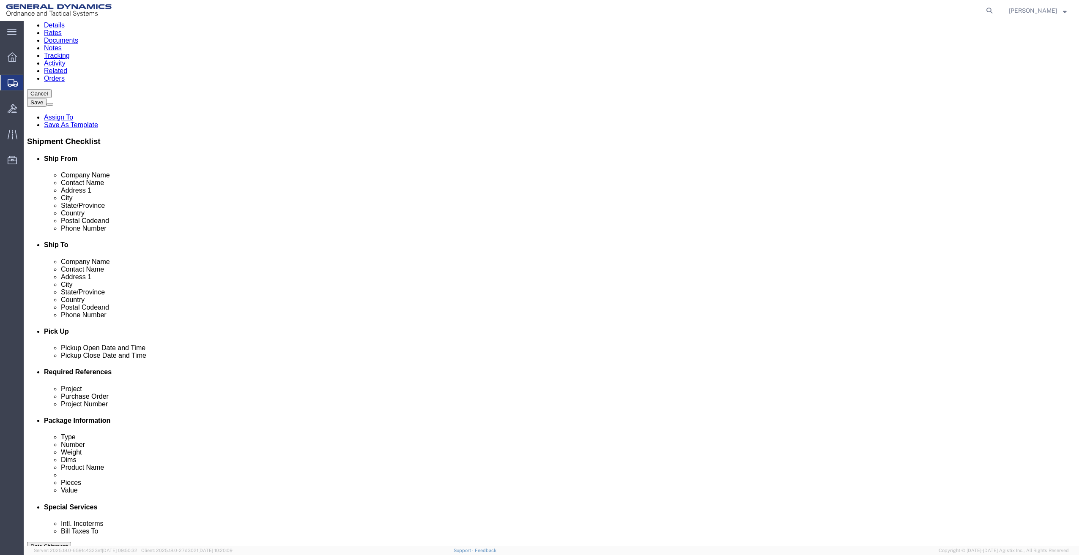
scroll to position [85, 0]
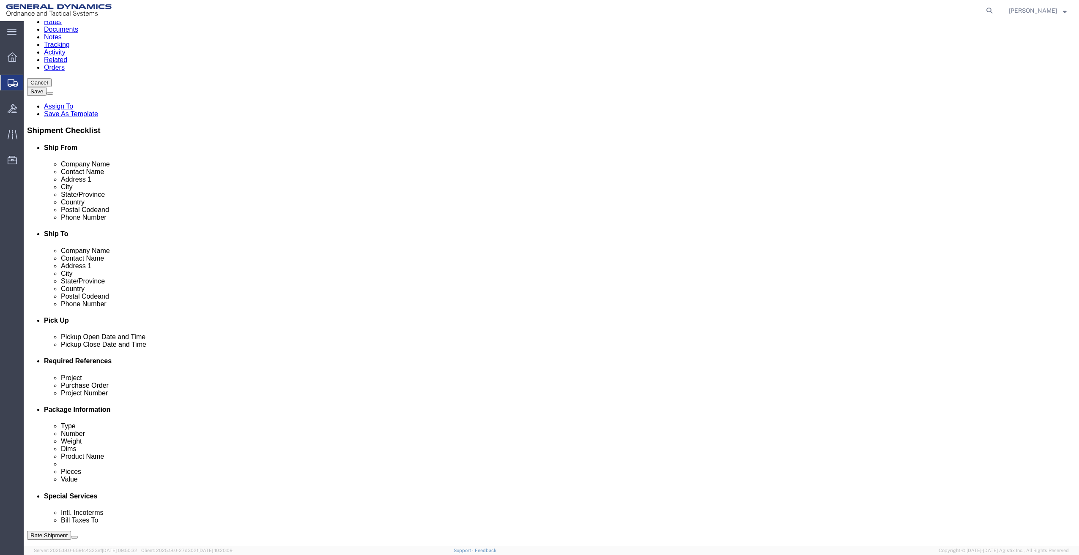
click dd "0.00 Each"
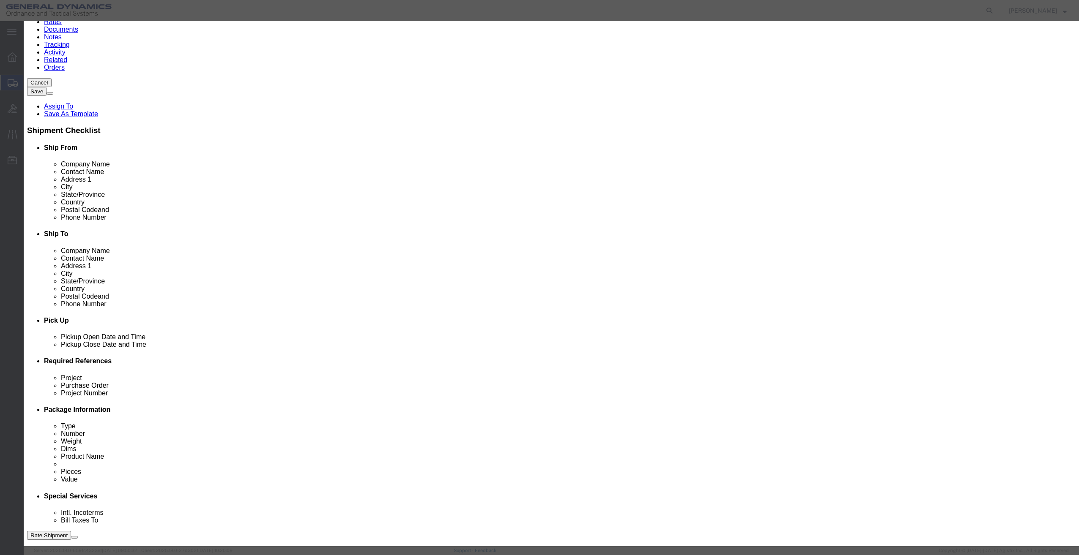
drag, startPoint x: 377, startPoint y: 107, endPoint x: 364, endPoint y: 109, distance: 13.2
click div "Pieces 0.00 Select Bag Barrels 100Board Feet Bottle Box Blister Pack Carats Can…"
type input "1"
type input "2500"
click button "Save & Close"
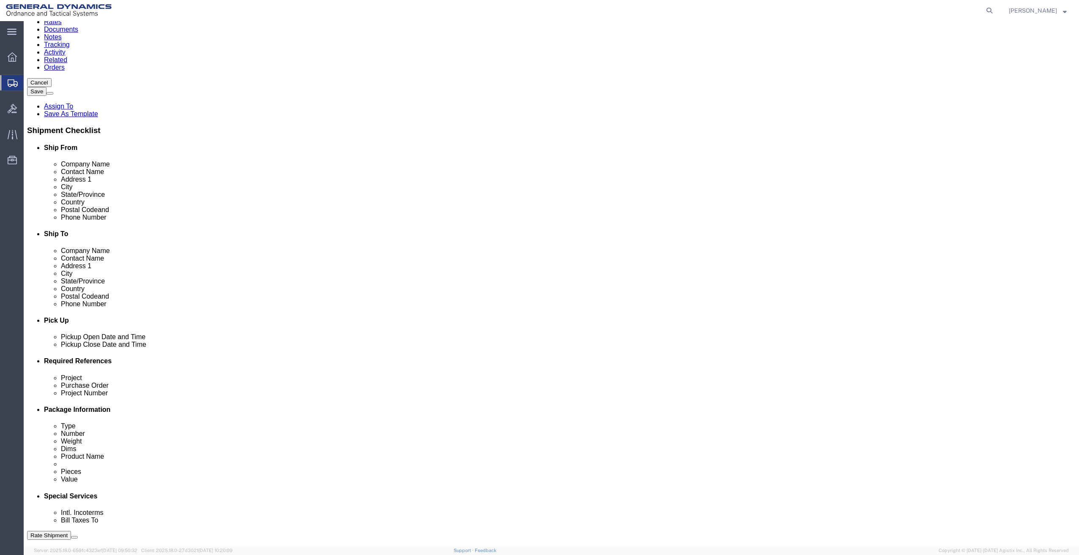
drag, startPoint x: 249, startPoint y: 406, endPoint x: 279, endPoint y: 368, distance: 48.8
click dd "0.00 Each"
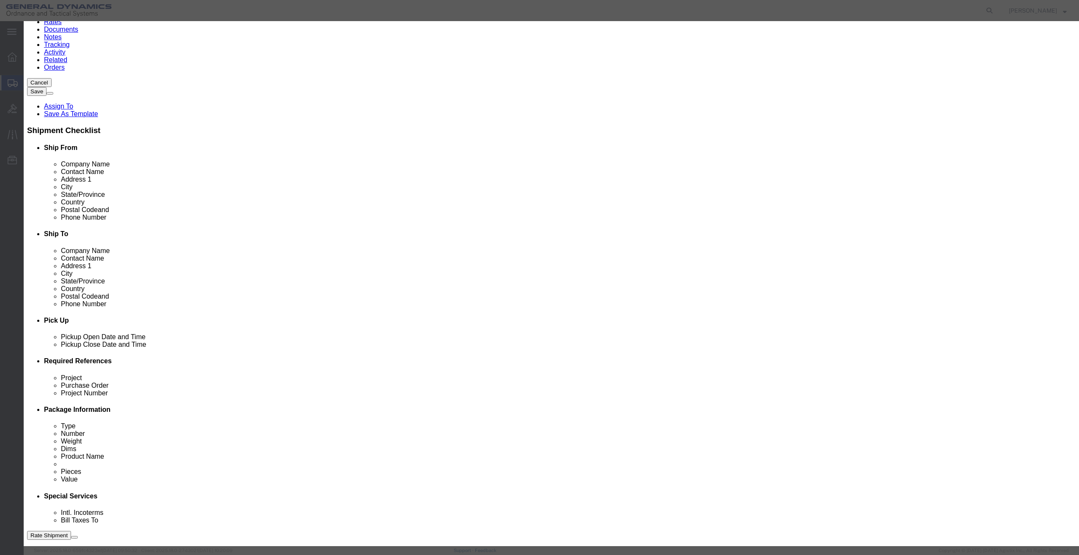
drag, startPoint x: 388, startPoint y: 104, endPoint x: 363, endPoint y: 104, distance: 24.9
click div "Pieces Number of pieces inside all the packages 0.00 Select Bag Barrels 100Boar…"
type input "1"
type input "2500"
click button "Save & Close"
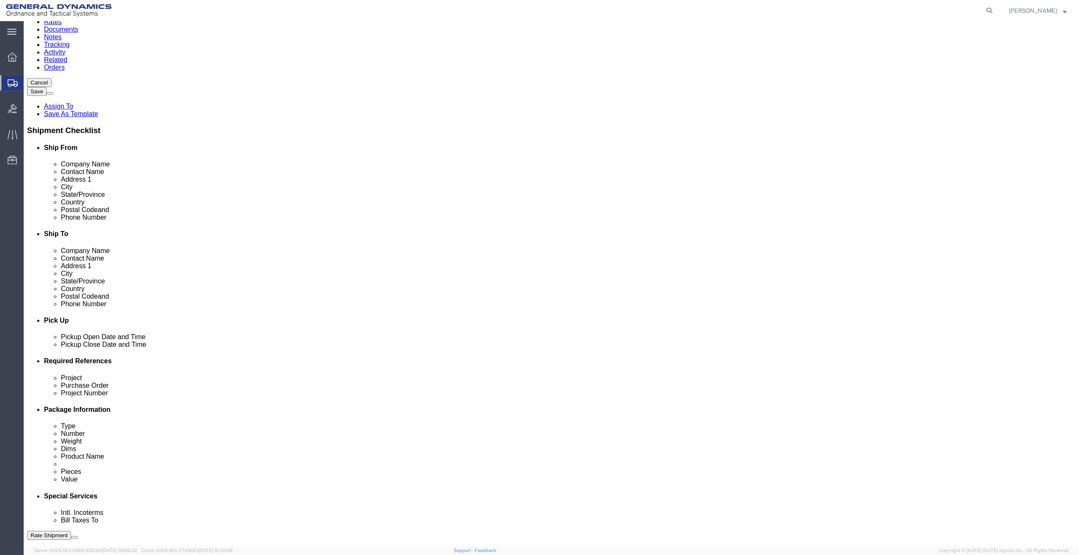
click div "Number 1"
click dd "2500.00 USD"
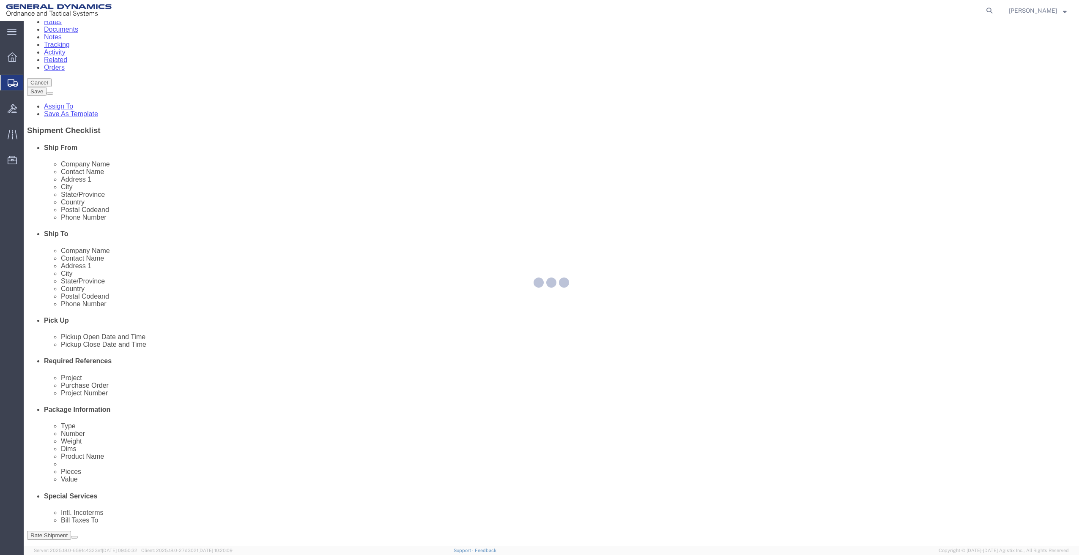
scroll to position [50, 0]
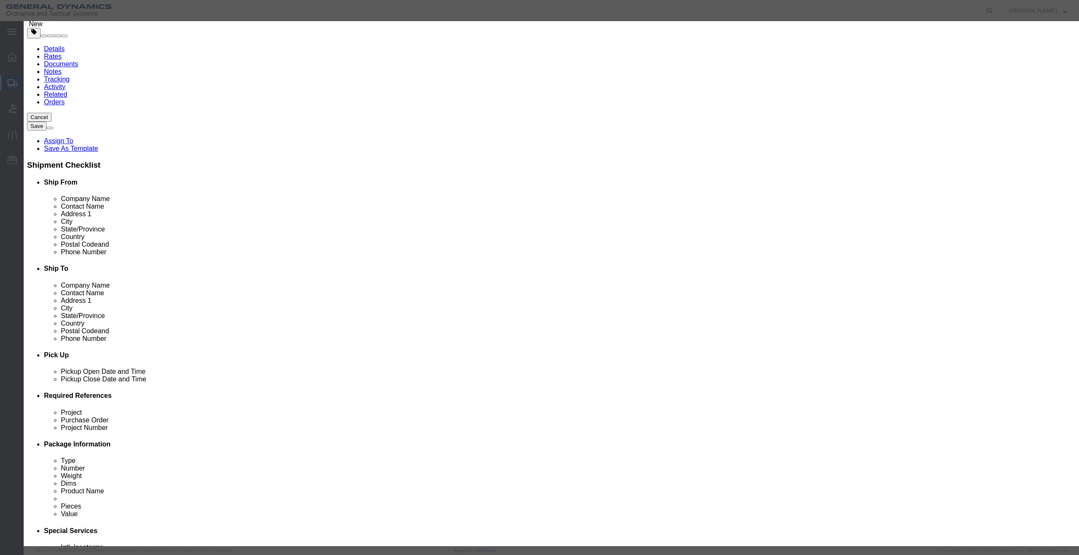
drag, startPoint x: 378, startPoint y: 106, endPoint x: 372, endPoint y: 107, distance: 6.5
click div "0.00"
type input "1"
type input "2500"
click button "Save & Close"
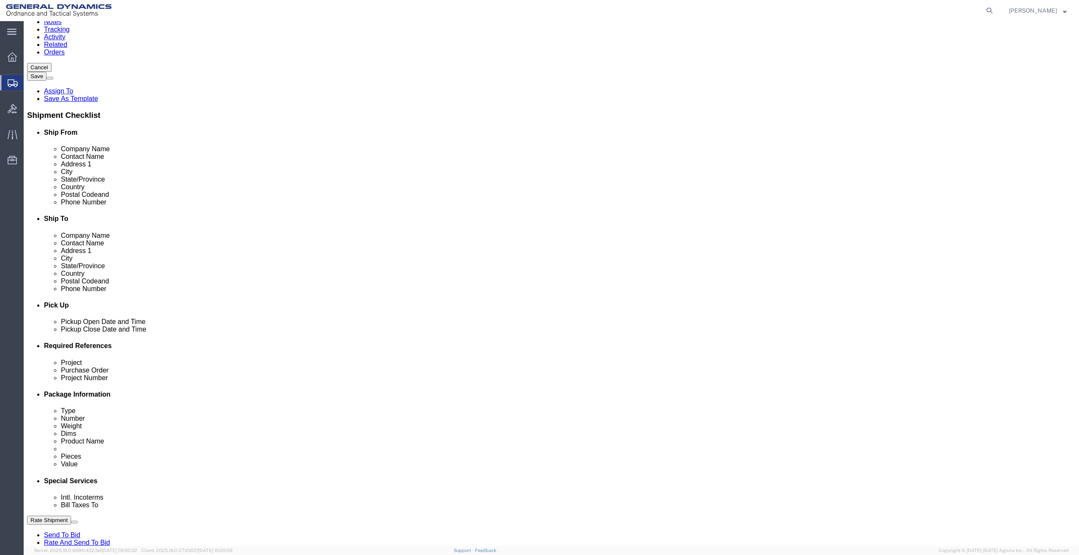
scroll to position [110, 0]
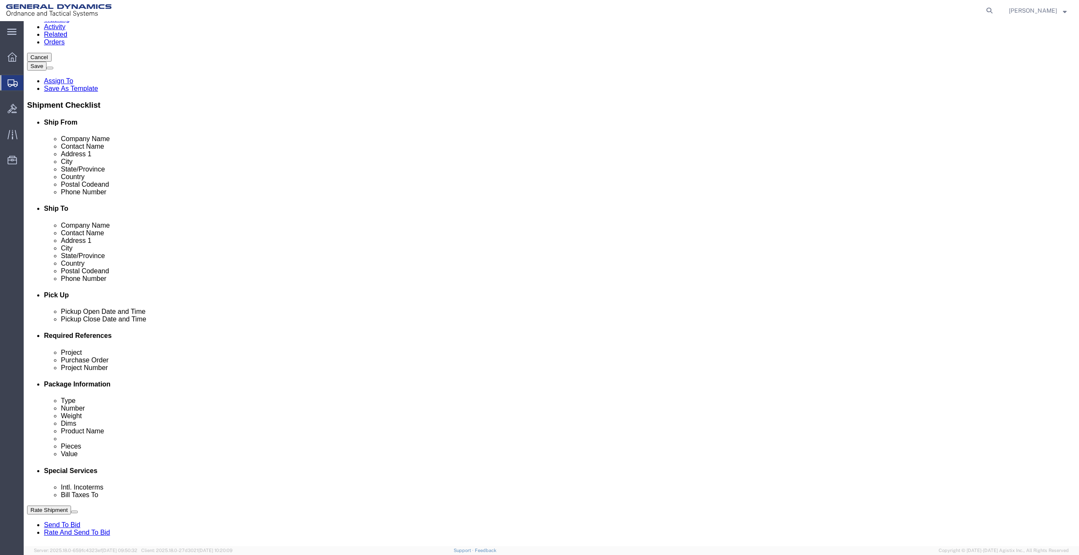
click button "Continue"
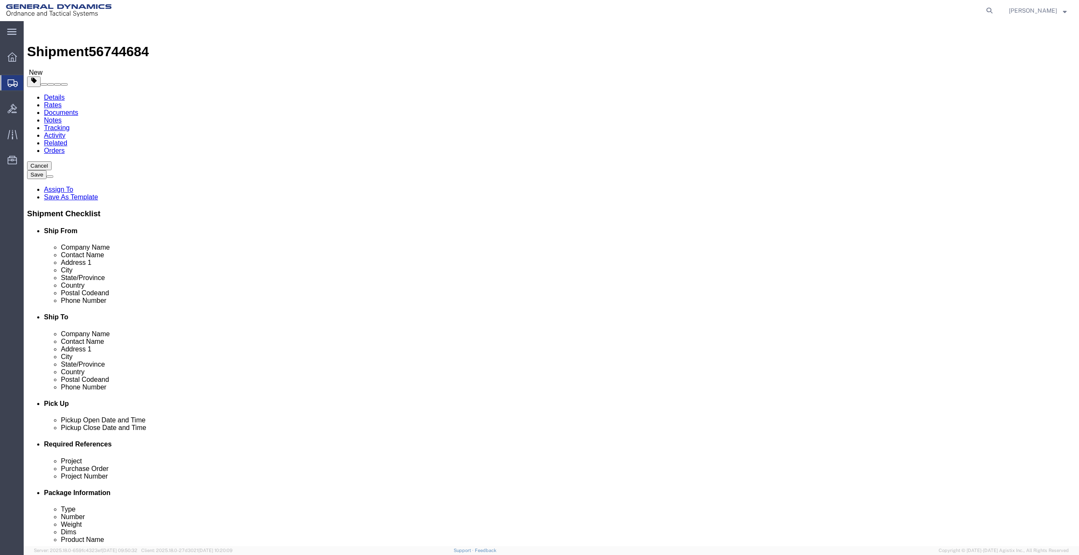
scroll to position [0, 0]
click button "Rate Shipment"
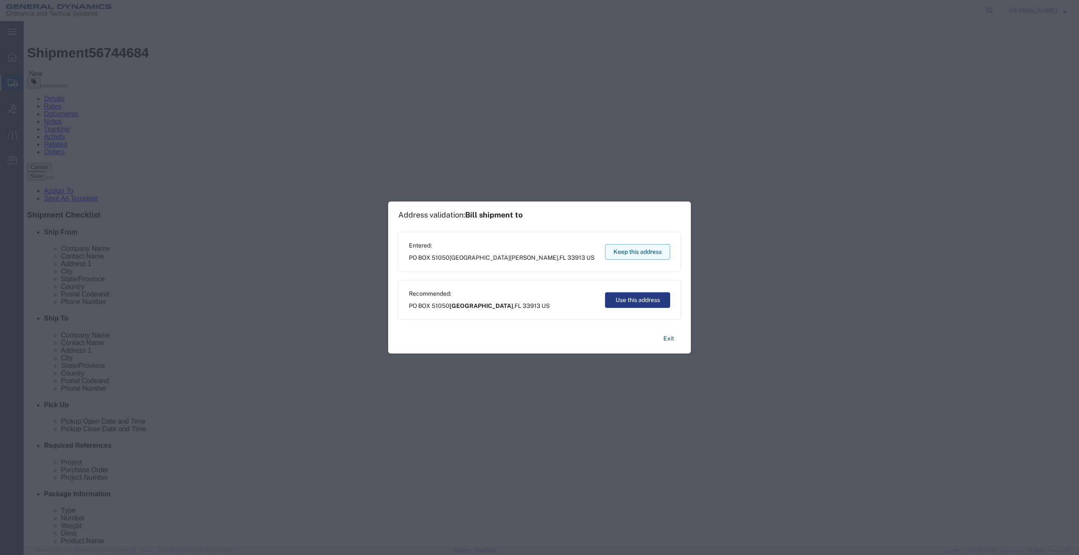
click at [621, 249] on button "Keep this address" at bounding box center [637, 252] width 65 height 16
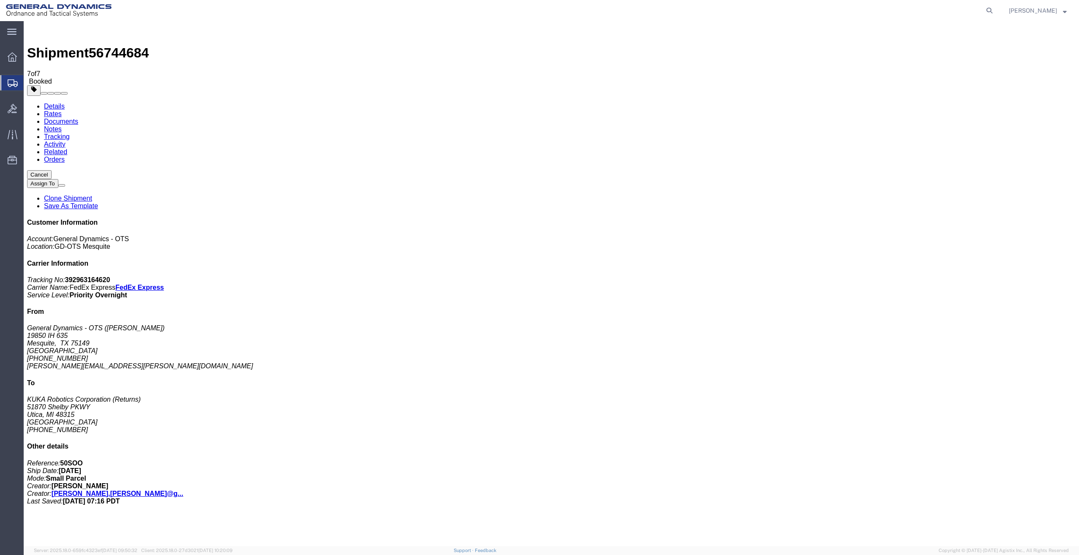
click at [58, 103] on link "Details" at bounding box center [54, 106] width 21 height 7
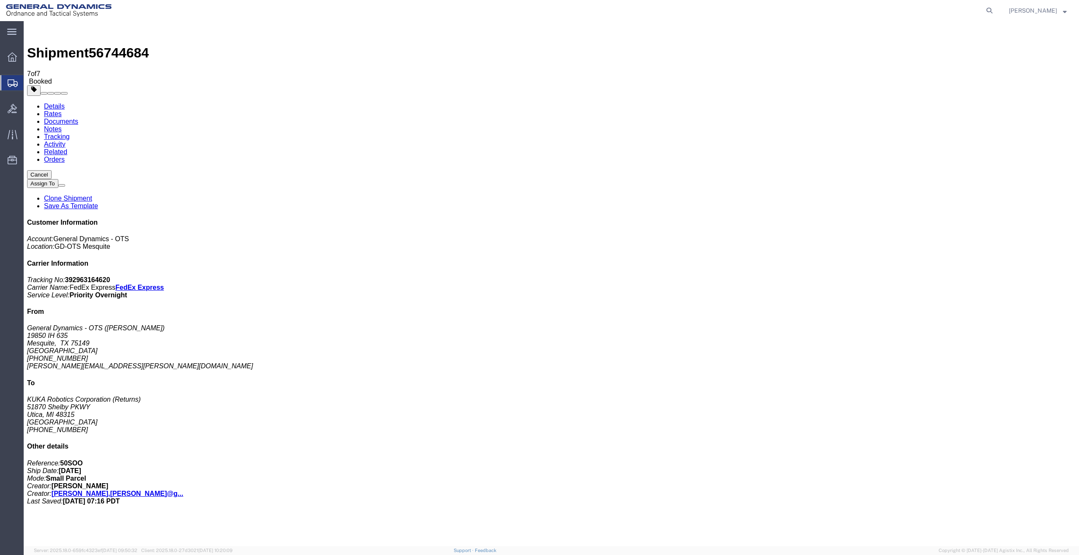
click link "Schedule pickup request"
